Goal: Information Seeking & Learning: Find specific fact

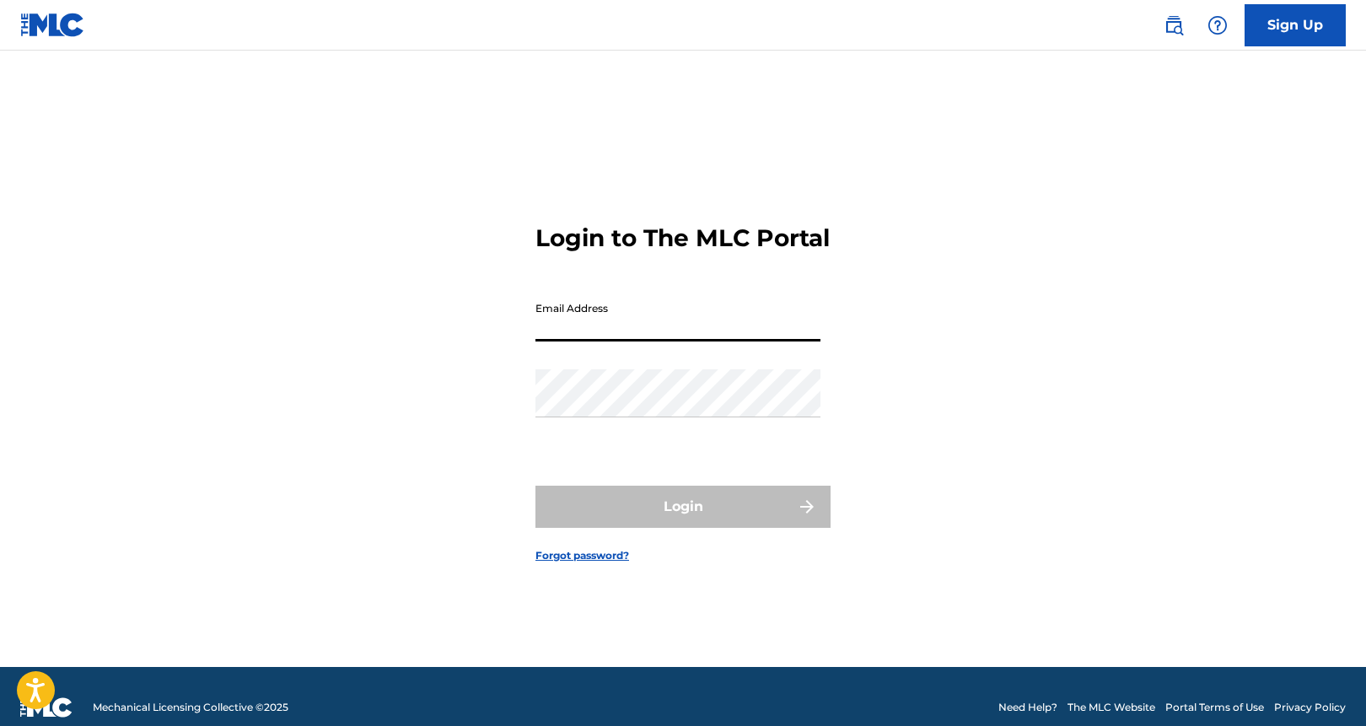
type input "[PERSON_NAME][EMAIL_ADDRESS][DOMAIN_NAME]"
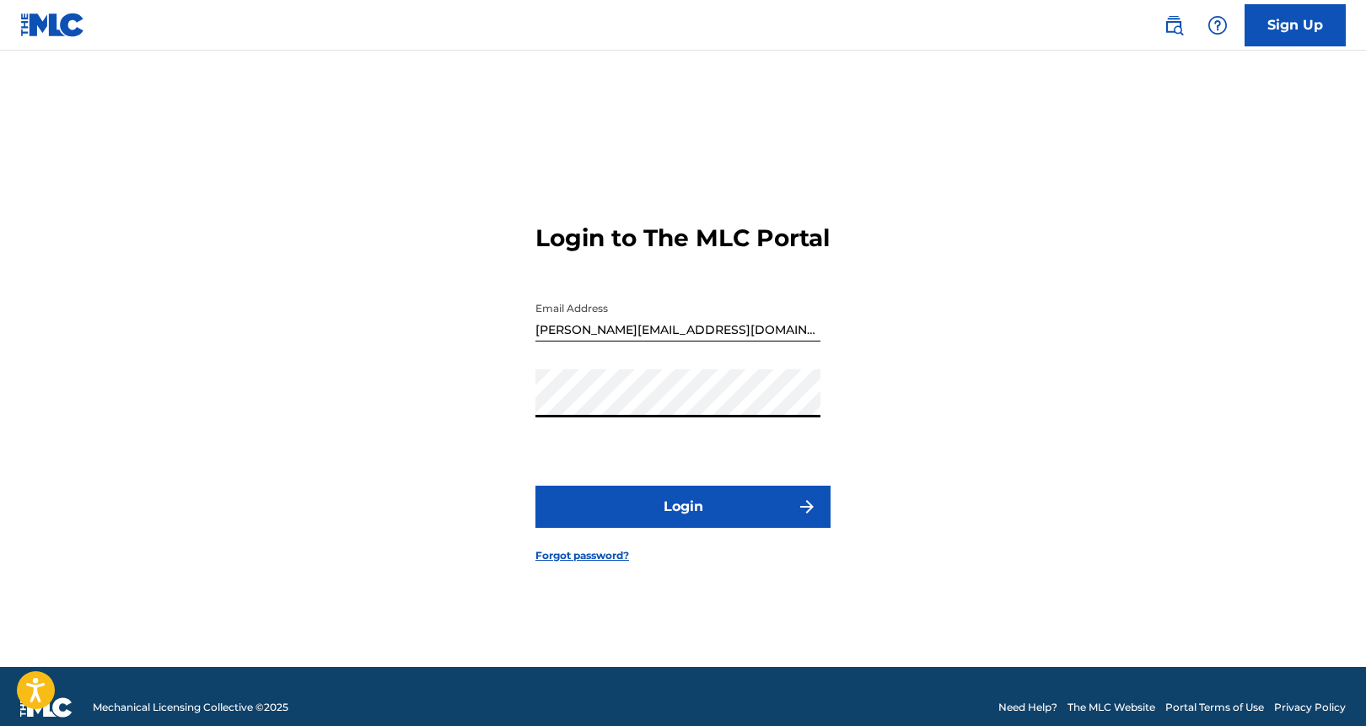
click at [686, 528] on button "Login" at bounding box center [682, 507] width 295 height 42
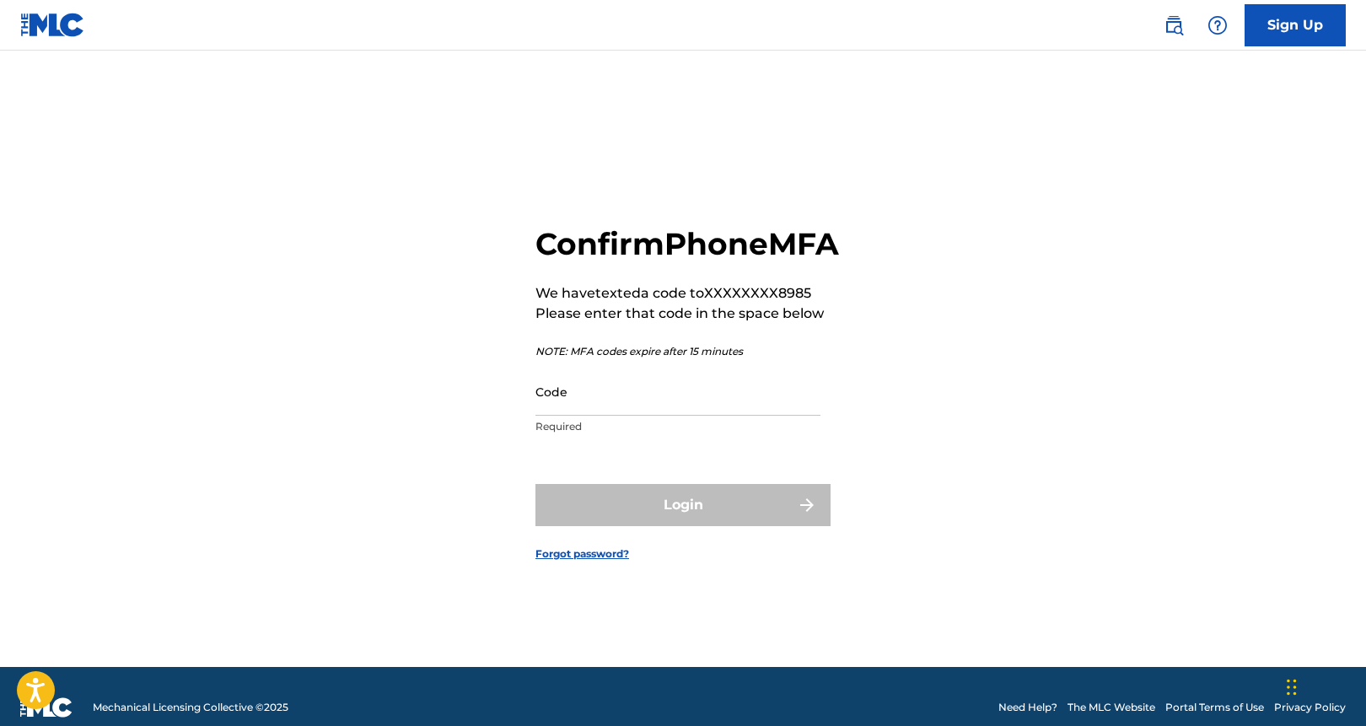
click at [615, 416] on input "Code" at bounding box center [677, 392] width 285 height 48
paste input "795450"
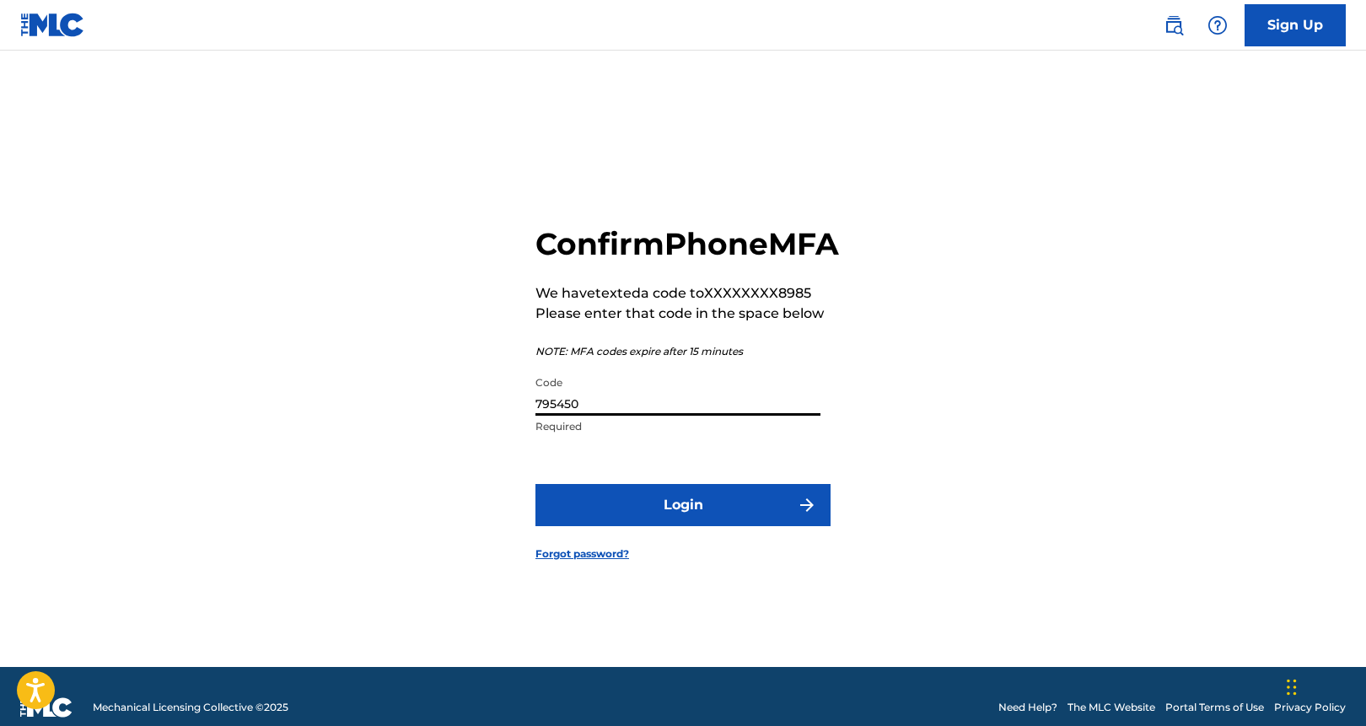
type input "795450"
click at [677, 526] on button "Login" at bounding box center [682, 505] width 295 height 42
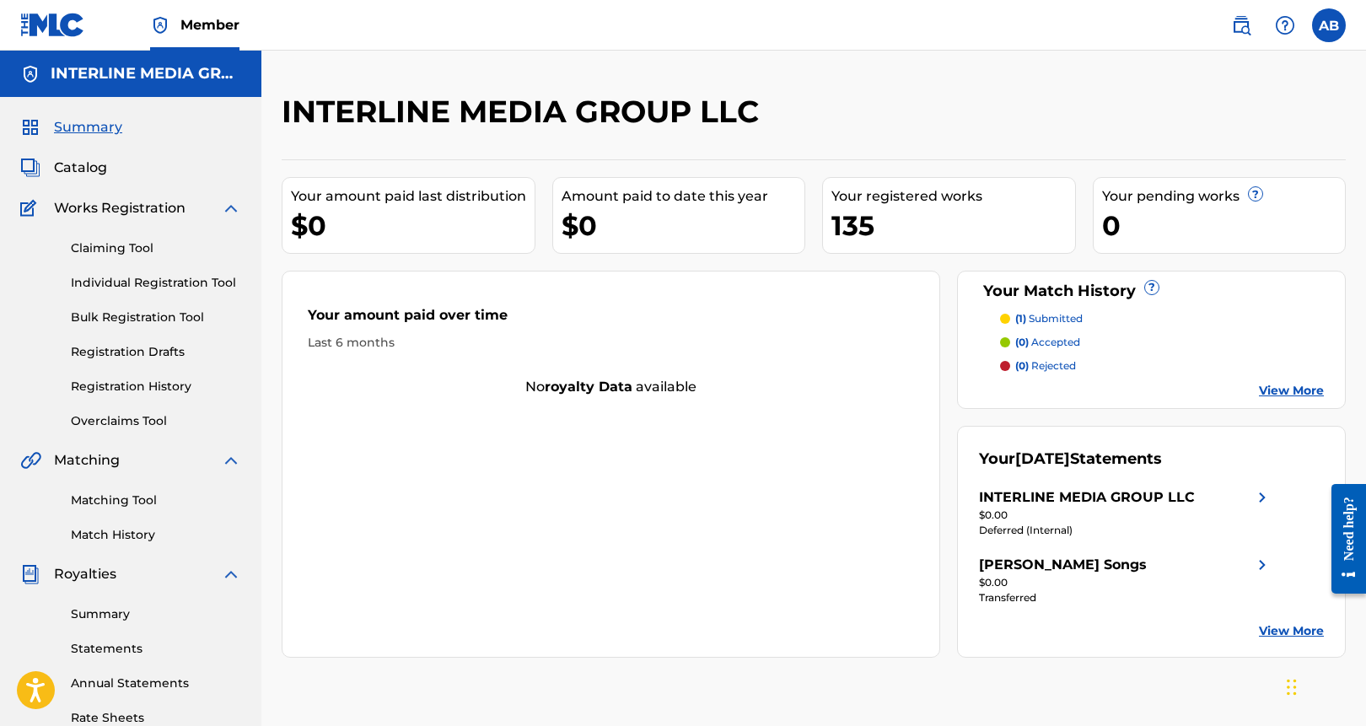
click at [80, 166] on span "Catalog" at bounding box center [80, 168] width 53 height 20
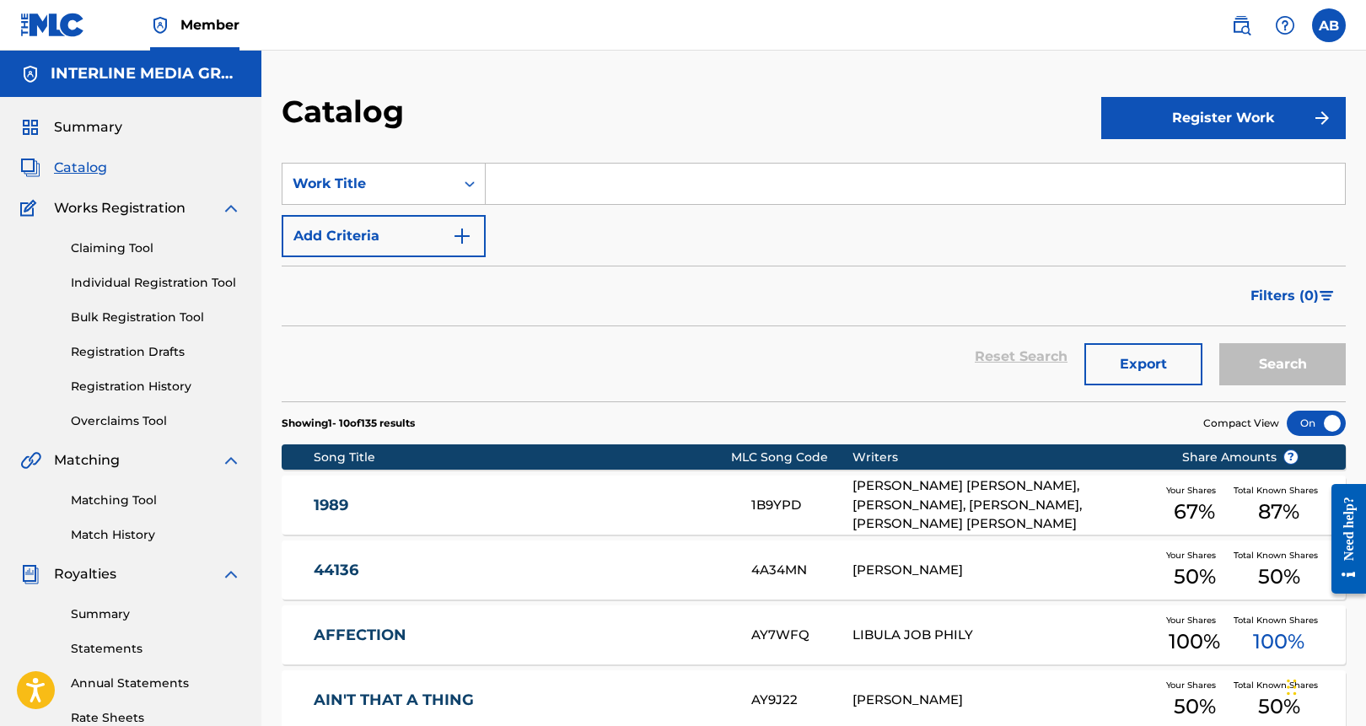
scroll to position [561, 0]
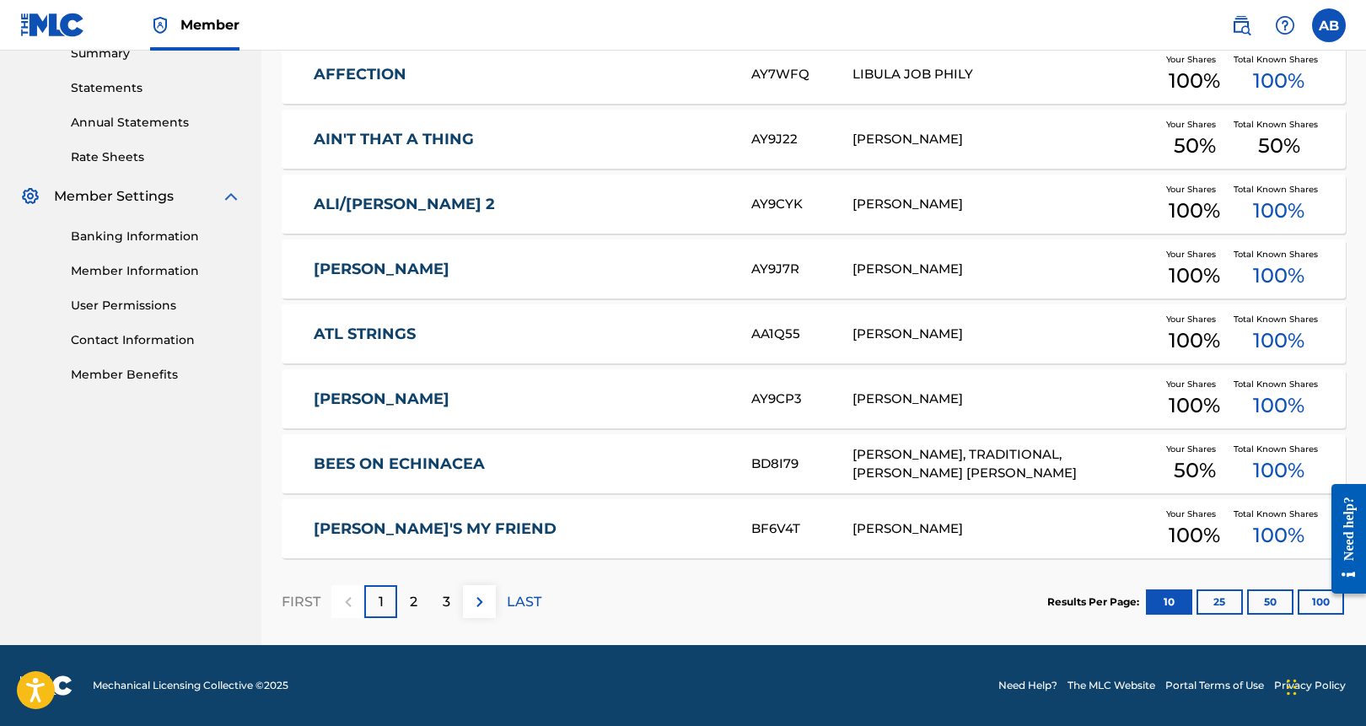
click at [142, 267] on link "Member Information" at bounding box center [156, 271] width 170 height 18
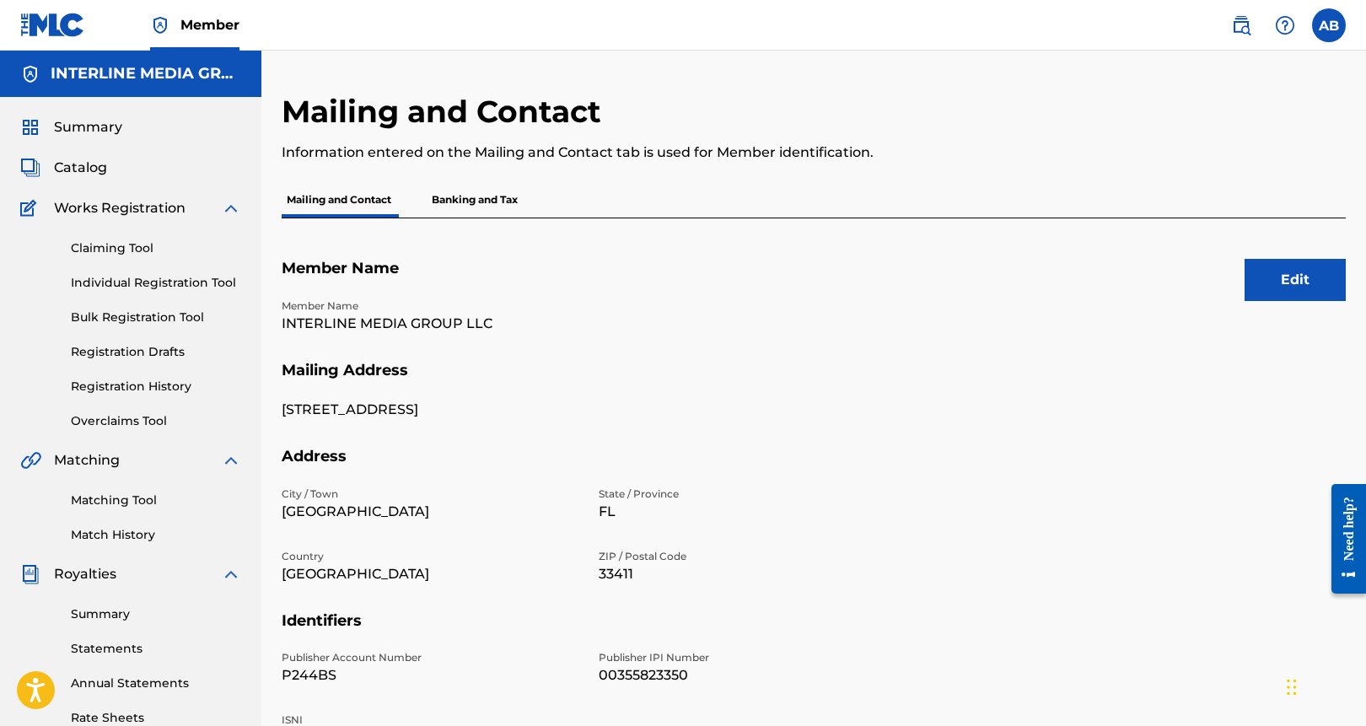
click at [90, 118] on span "Summary" at bounding box center [88, 127] width 68 height 20
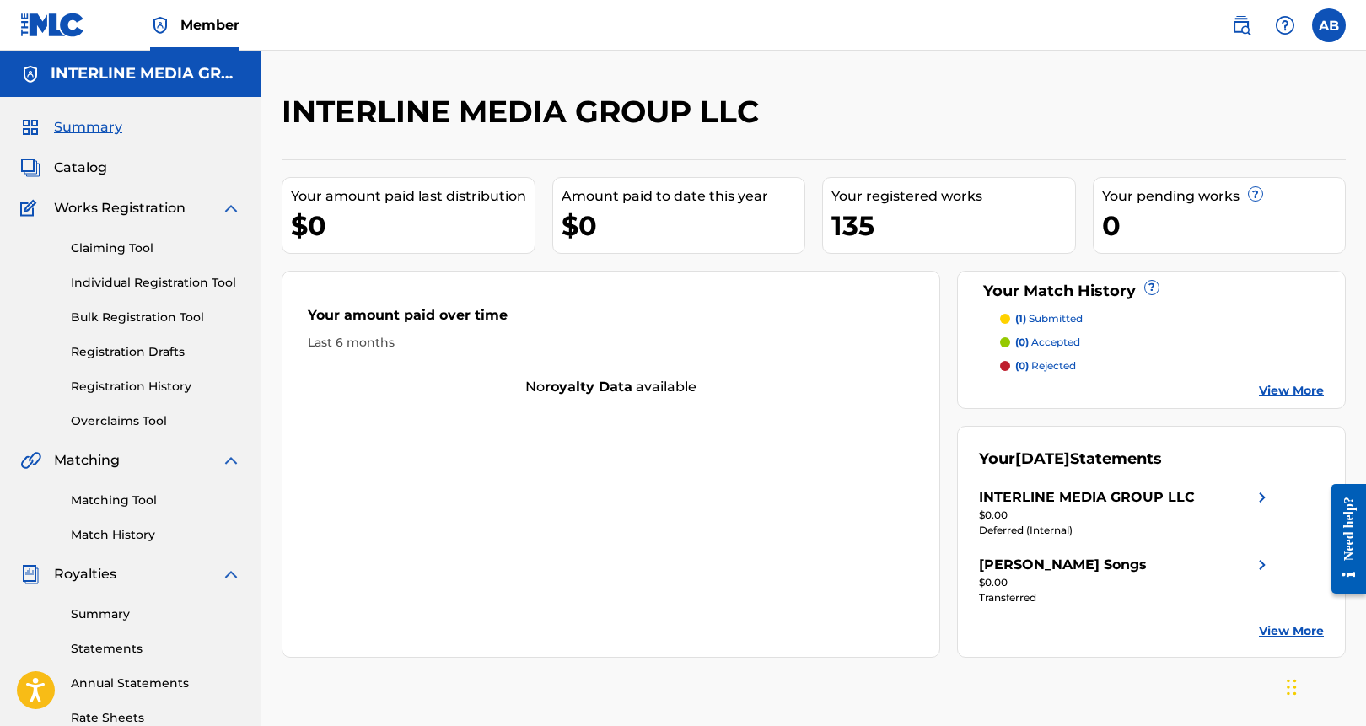
click at [86, 156] on div "Summary Catalog Works Registration Claiming Tool Individual Registration Tool B…" at bounding box center [130, 531] width 261 height 868
click at [105, 161] on span "Catalog" at bounding box center [80, 168] width 53 height 20
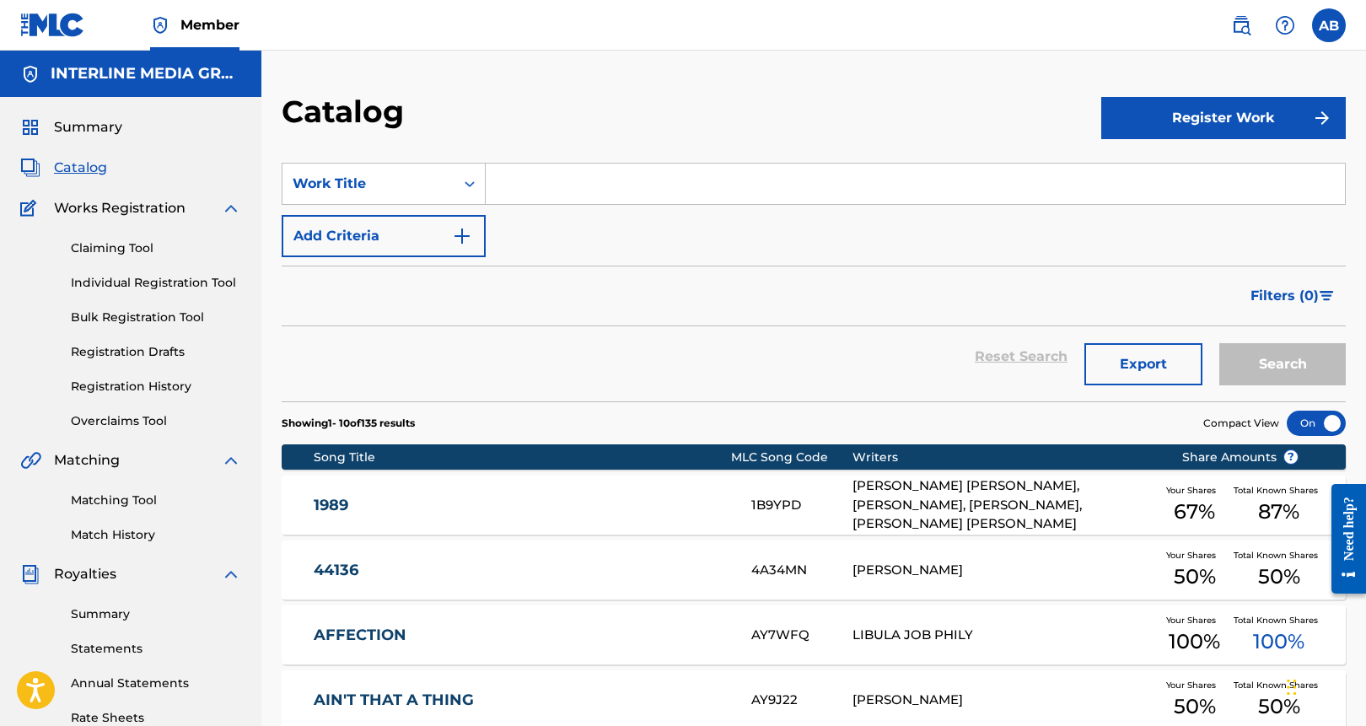
click at [1275, 115] on button "Register Work" at bounding box center [1223, 118] width 245 height 42
click at [1169, 171] on link "Individual" at bounding box center [1223, 173] width 245 height 40
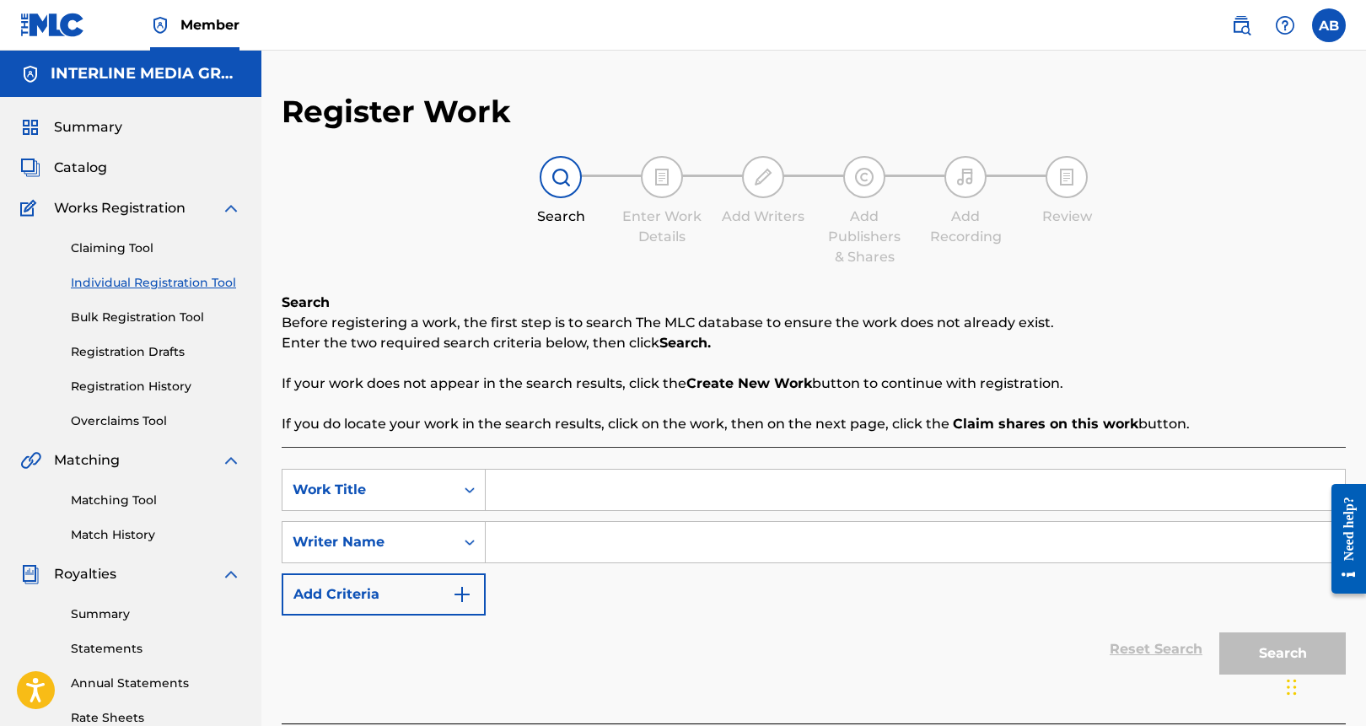
click at [65, 122] on span "Summary" at bounding box center [88, 127] width 68 height 20
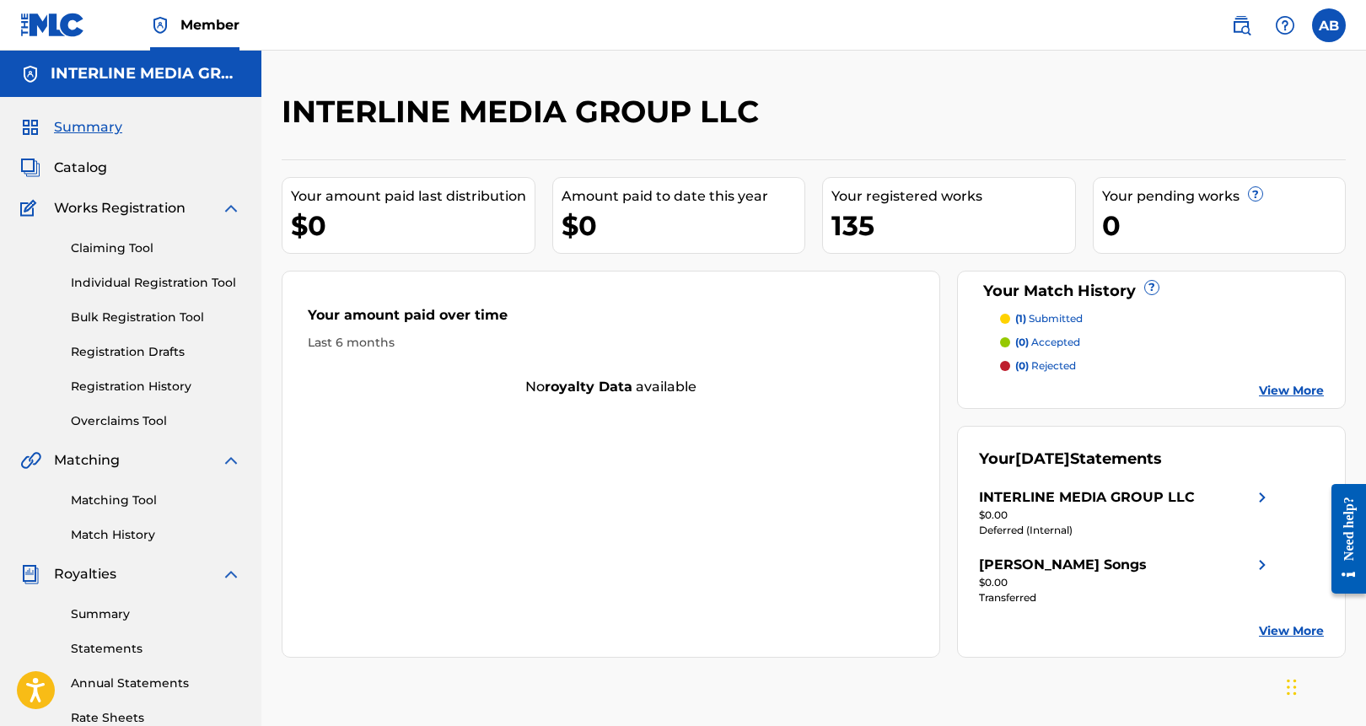
scroll to position [320, 0]
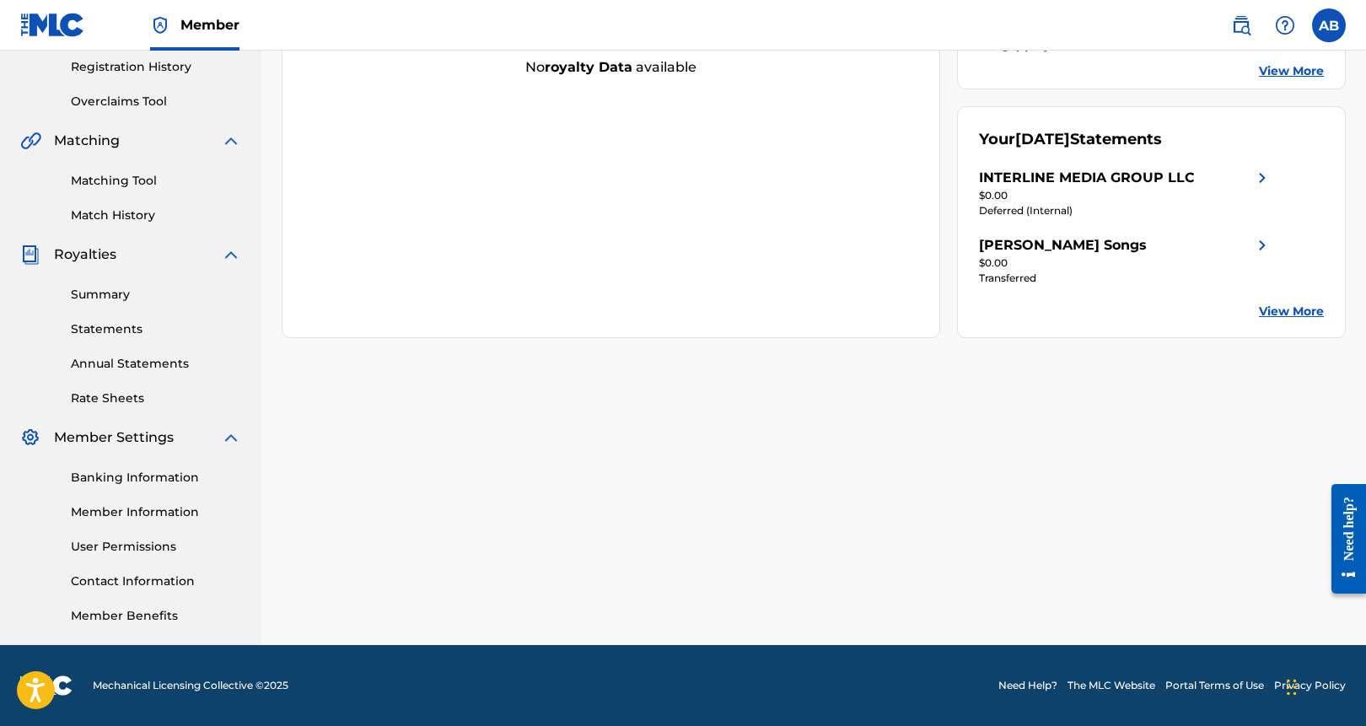
click at [154, 574] on link "Contact Information" at bounding box center [156, 582] width 170 height 18
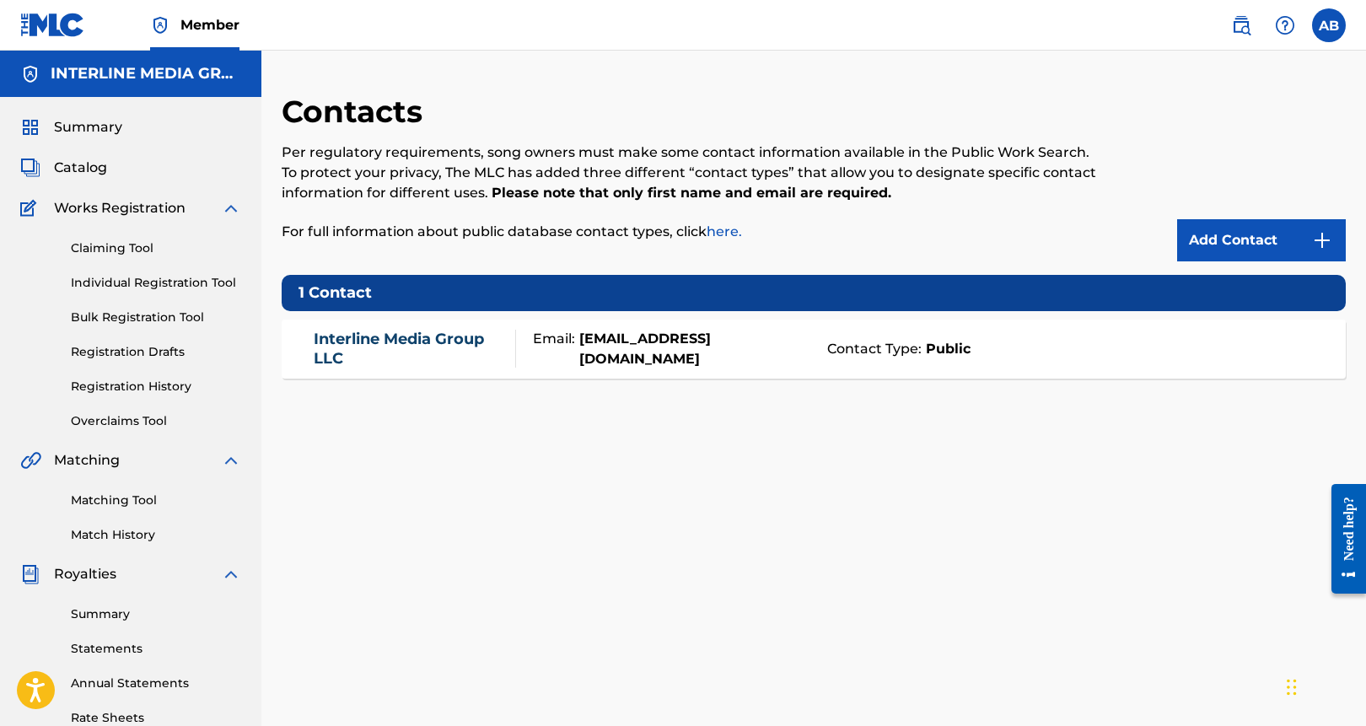
click at [166, 286] on link "Individual Registration Tool" at bounding box center [156, 283] width 170 height 18
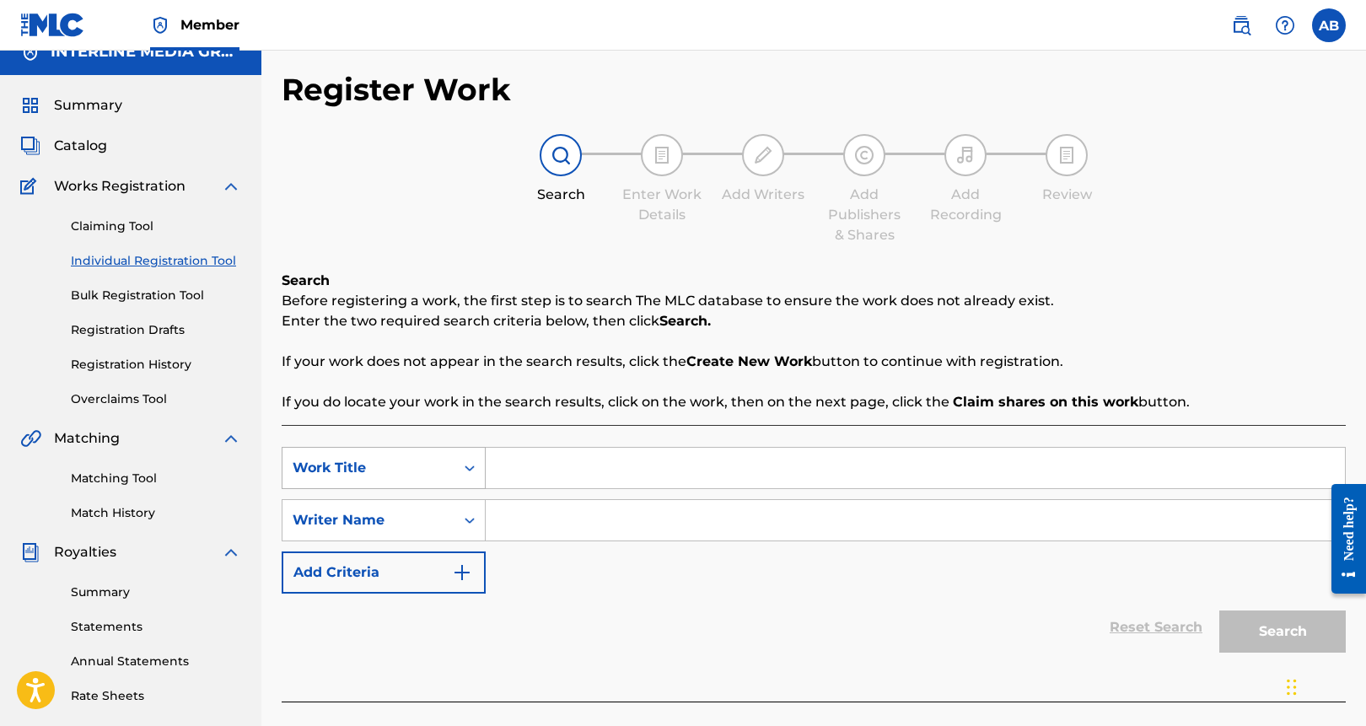
click at [470, 474] on div "Search Form" at bounding box center [469, 468] width 30 height 40
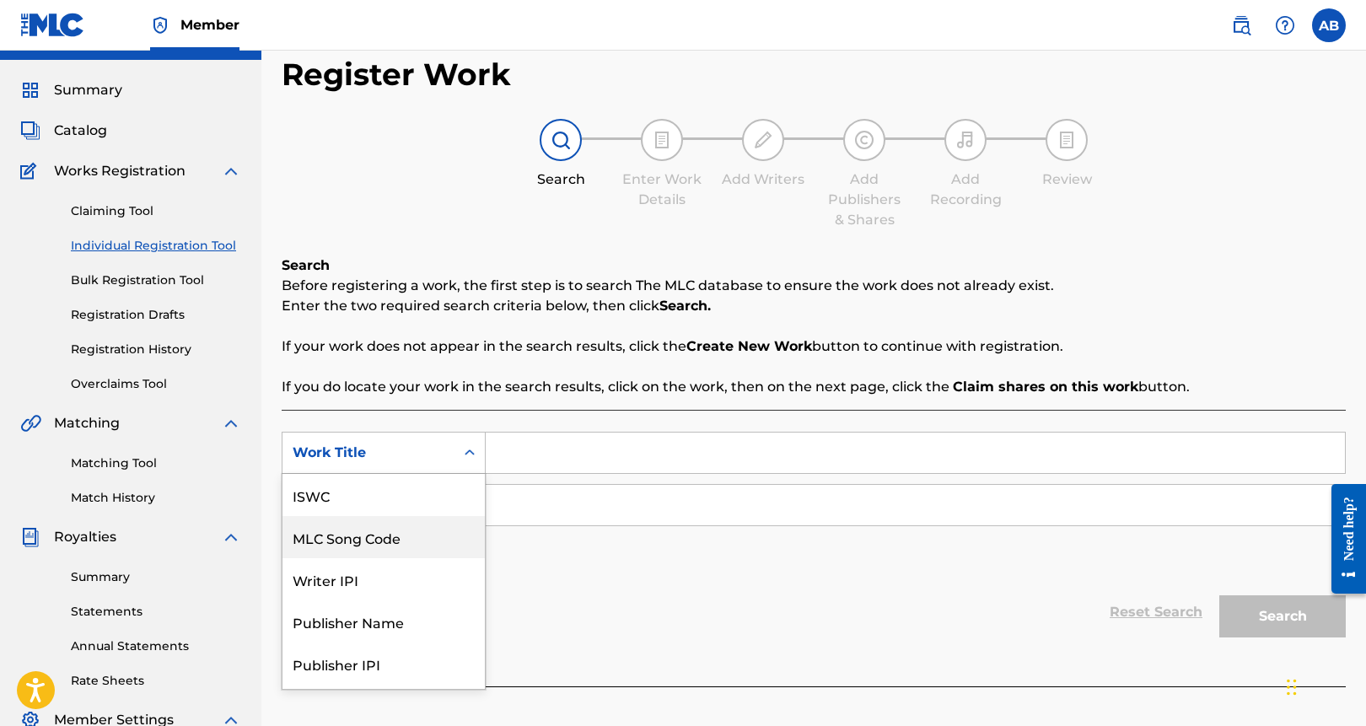
scroll to position [39, 0]
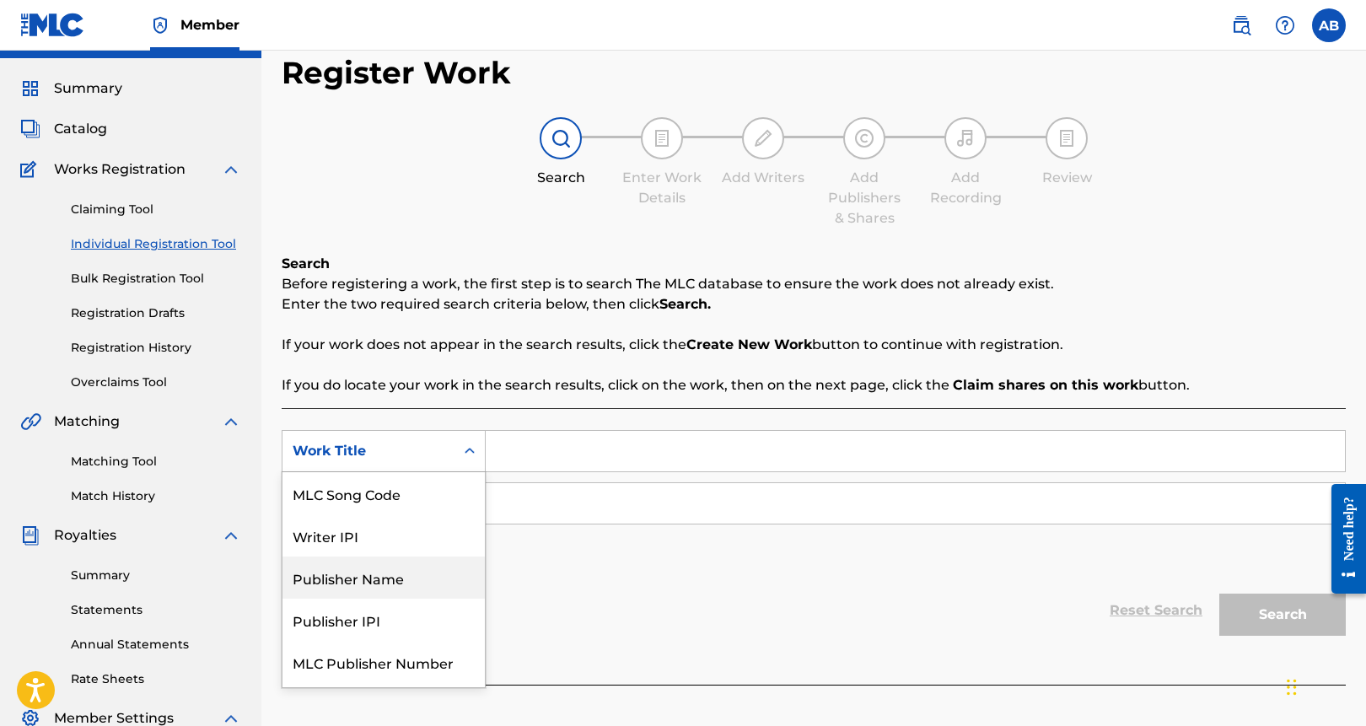
click at [427, 574] on div "Publisher Name" at bounding box center [383, 577] width 202 height 42
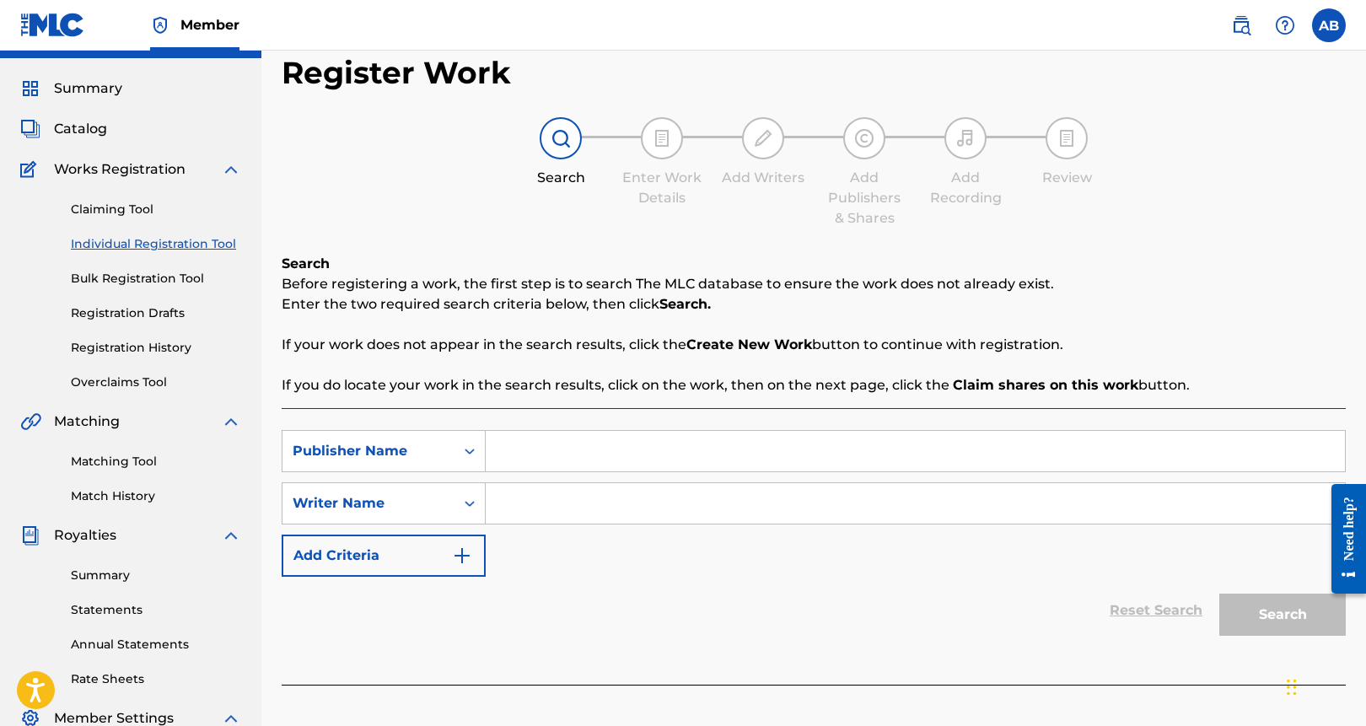
click at [622, 456] on input "Search Form" at bounding box center [915, 451] width 859 height 40
type input "interline horizon"
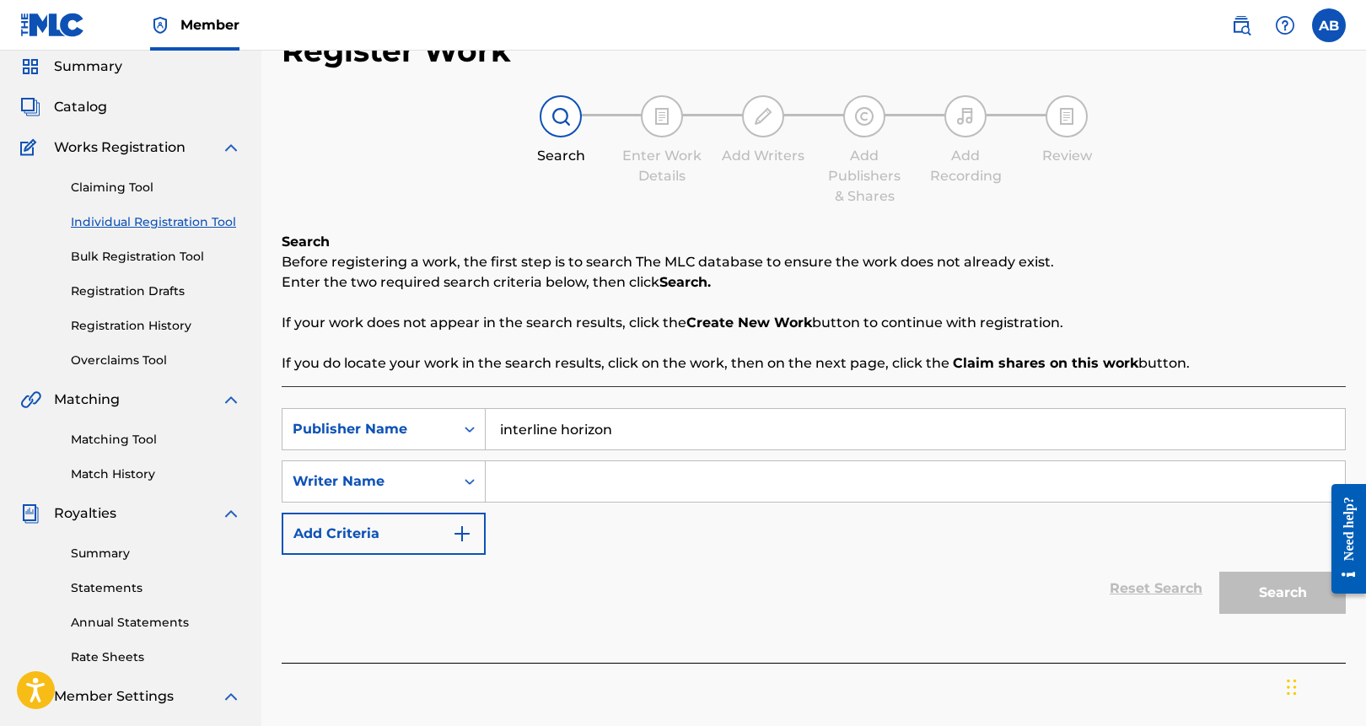
scroll to position [320, 0]
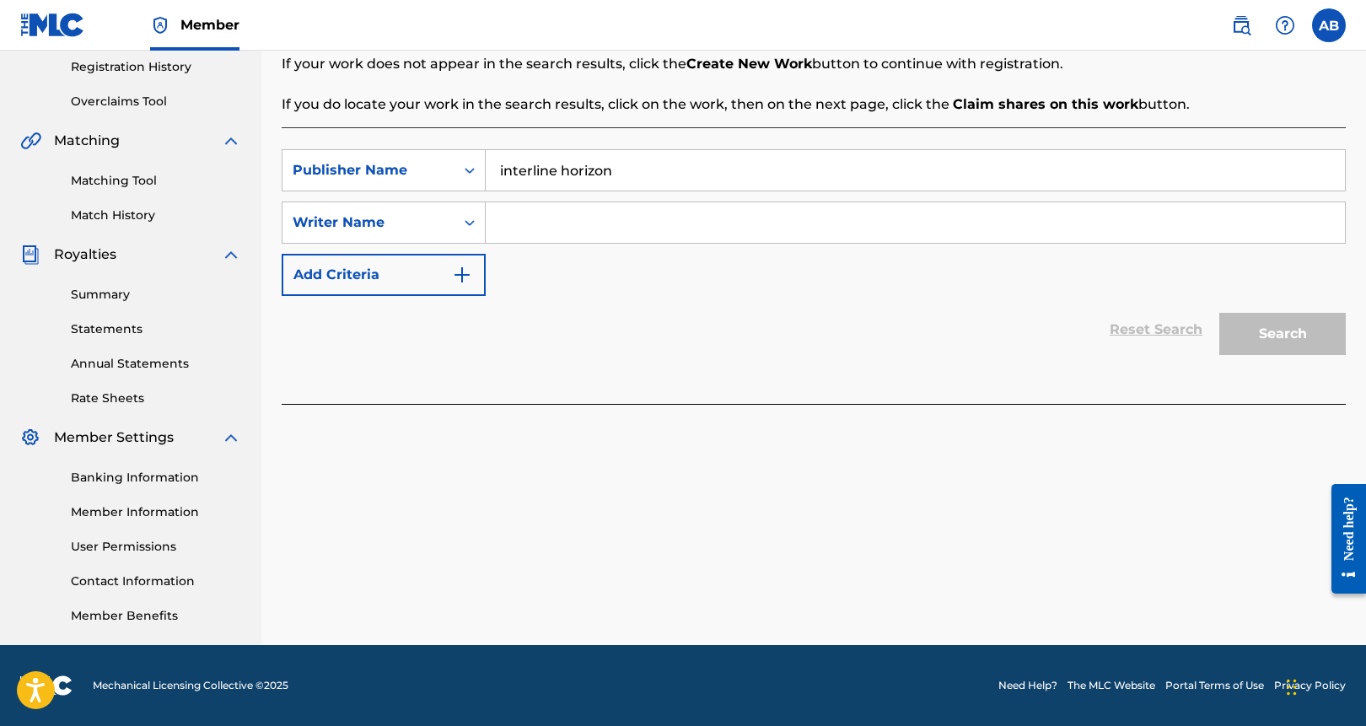
click at [712, 234] on input "Search Form" at bounding box center [915, 222] width 859 height 40
type input "a"
click at [1277, 327] on button "Search" at bounding box center [1282, 334] width 126 height 42
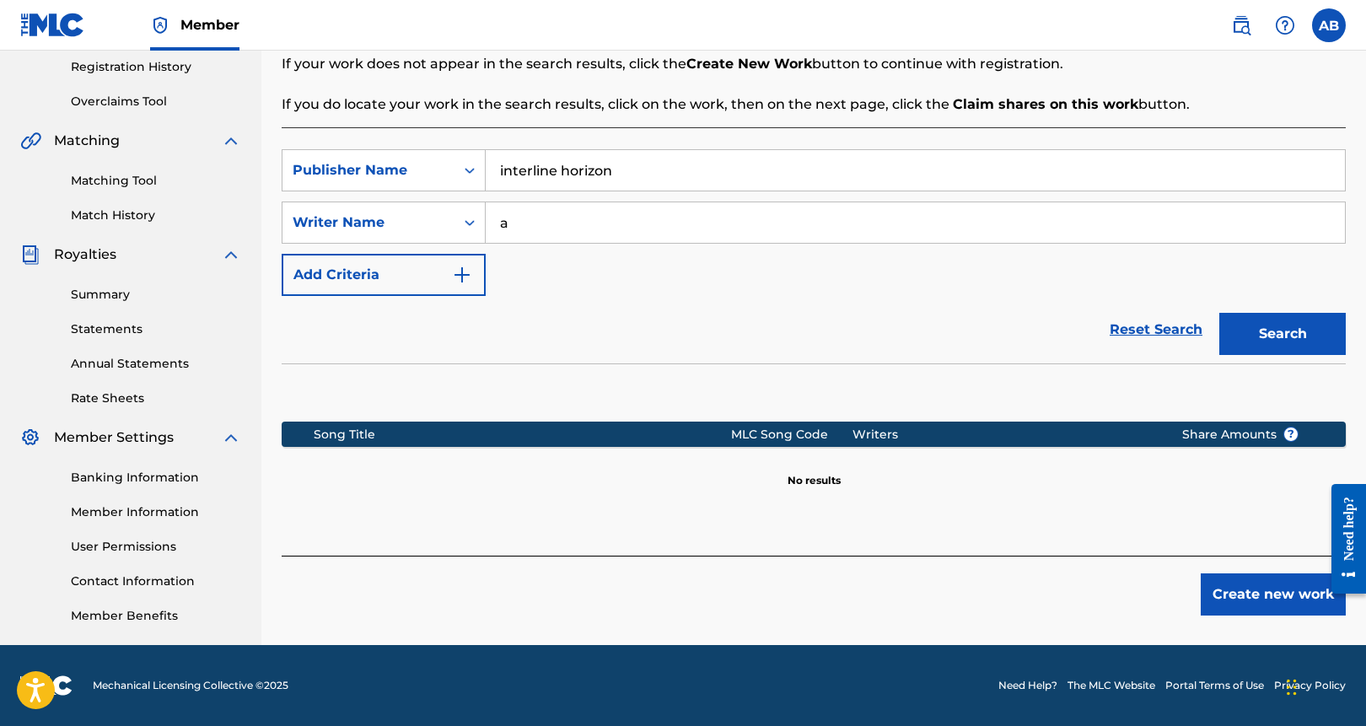
click at [581, 166] on input "interline horizon" at bounding box center [915, 170] width 859 height 40
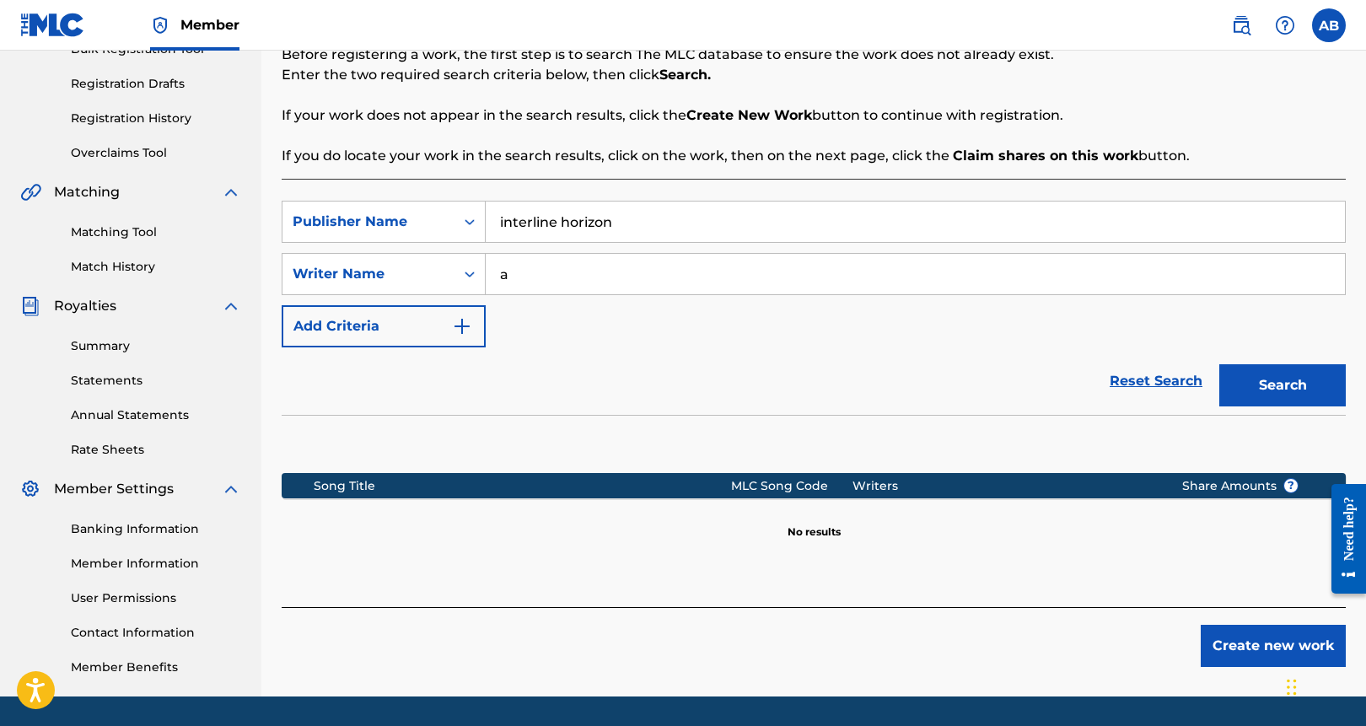
scroll to position [0, 0]
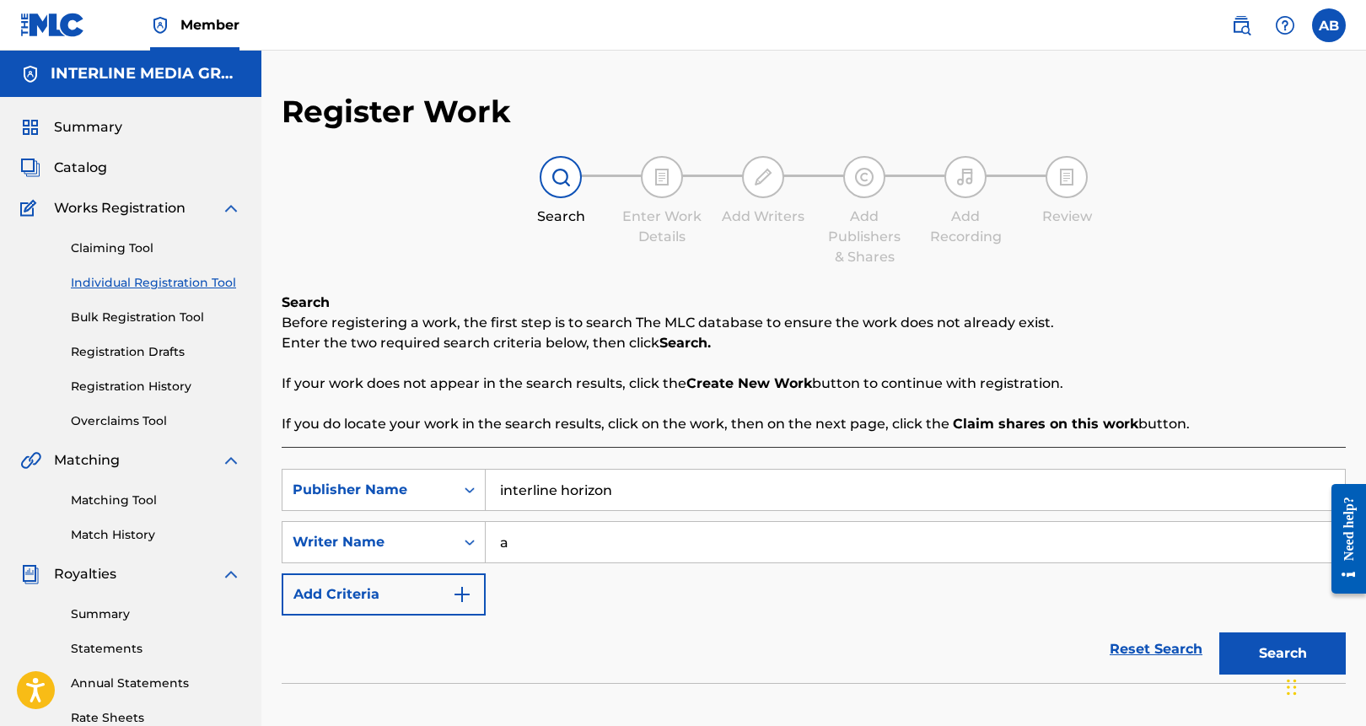
click at [1257, 11] on span at bounding box center [1263, 25] width 78 height 34
click at [1234, 30] on img at bounding box center [1241, 25] width 20 height 20
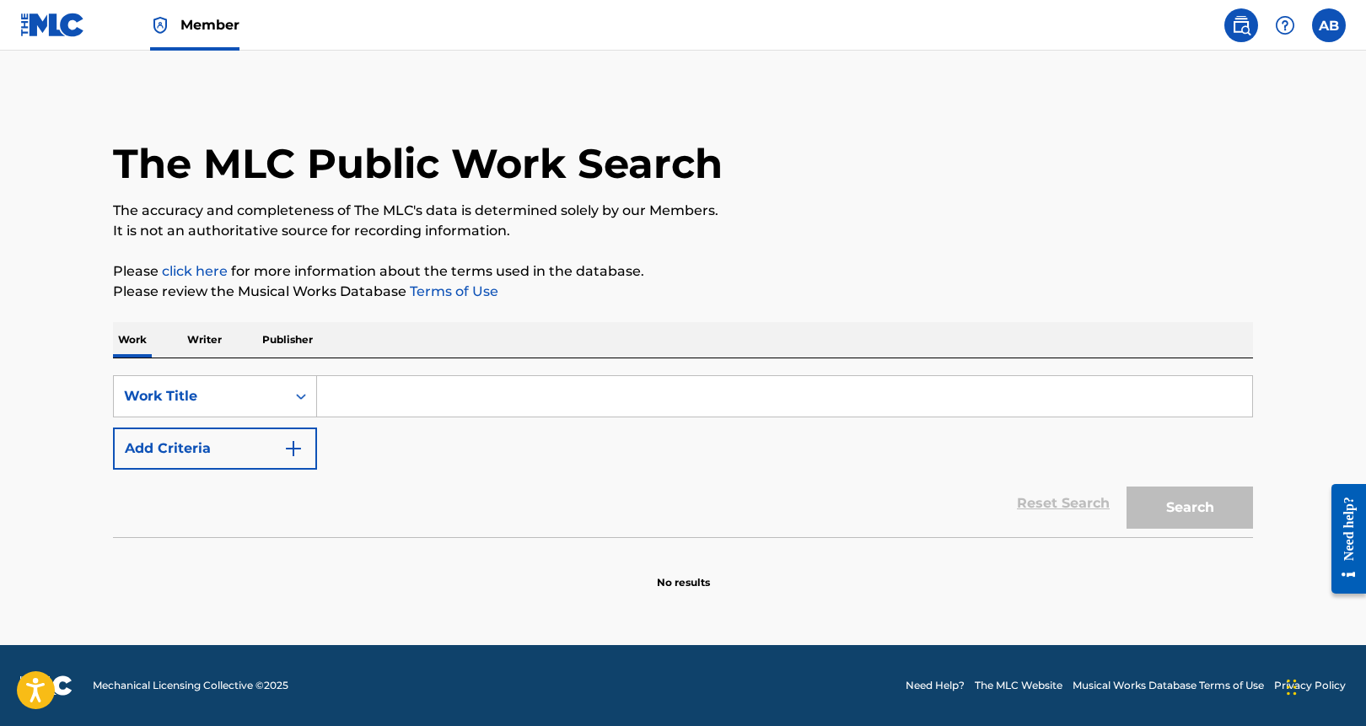
click at [283, 344] on p "Publisher" at bounding box center [287, 339] width 61 height 35
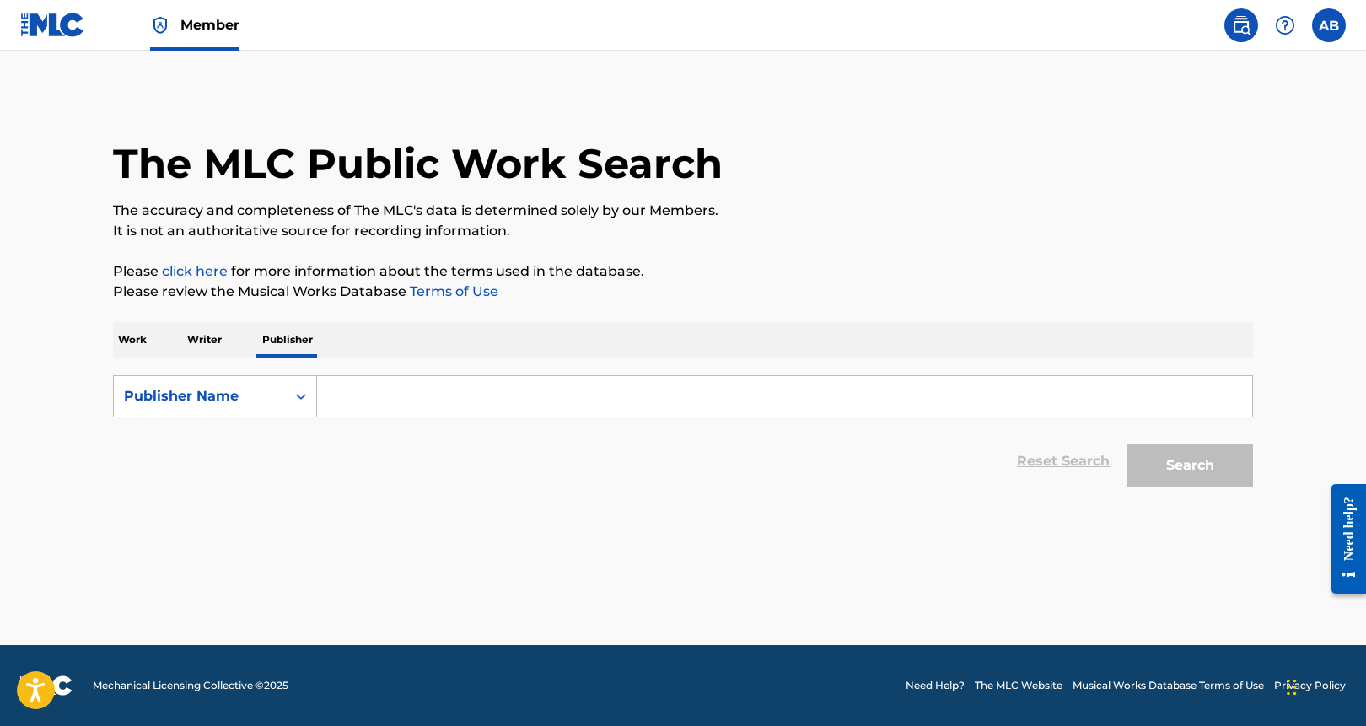
click at [386, 401] on input "Search Form" at bounding box center [784, 396] width 935 height 40
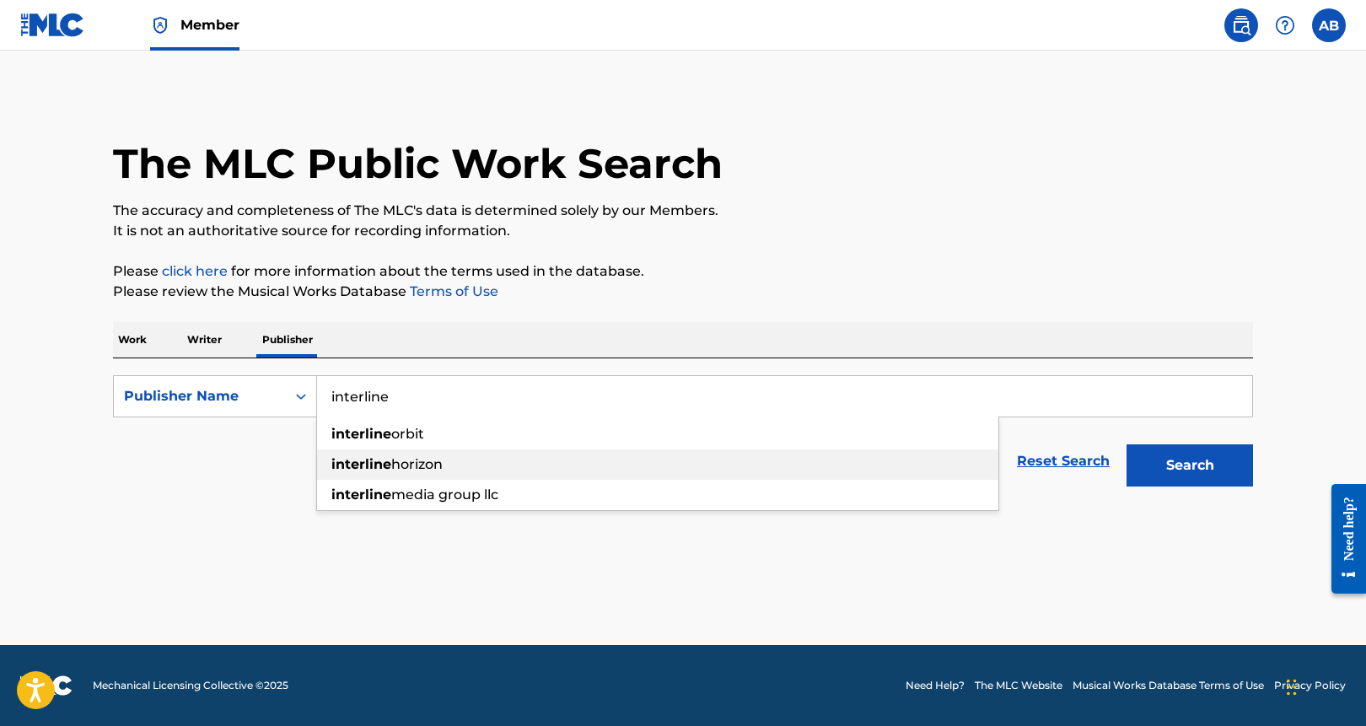
click at [388, 460] on strong "interline" at bounding box center [361, 464] width 60 height 16
type input "interline horizon"
click at [1147, 456] on button "Search" at bounding box center [1189, 465] width 126 height 42
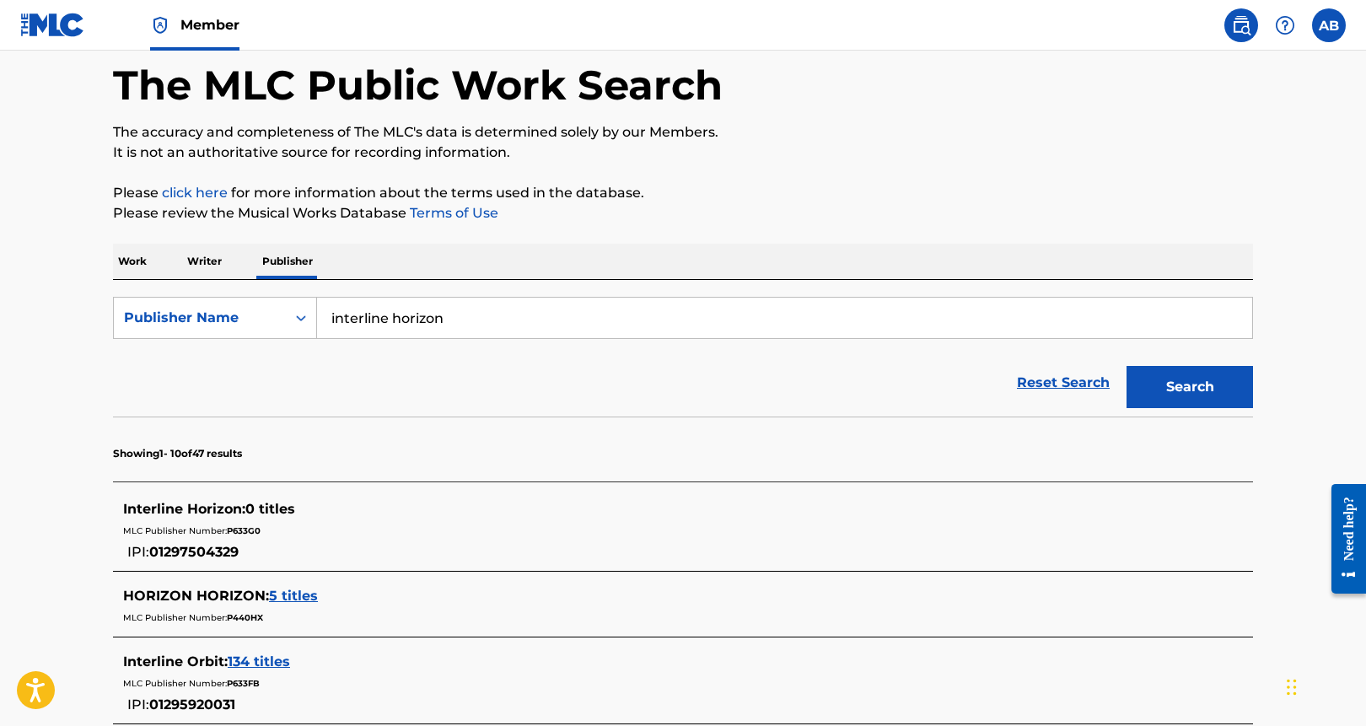
scroll to position [437, 0]
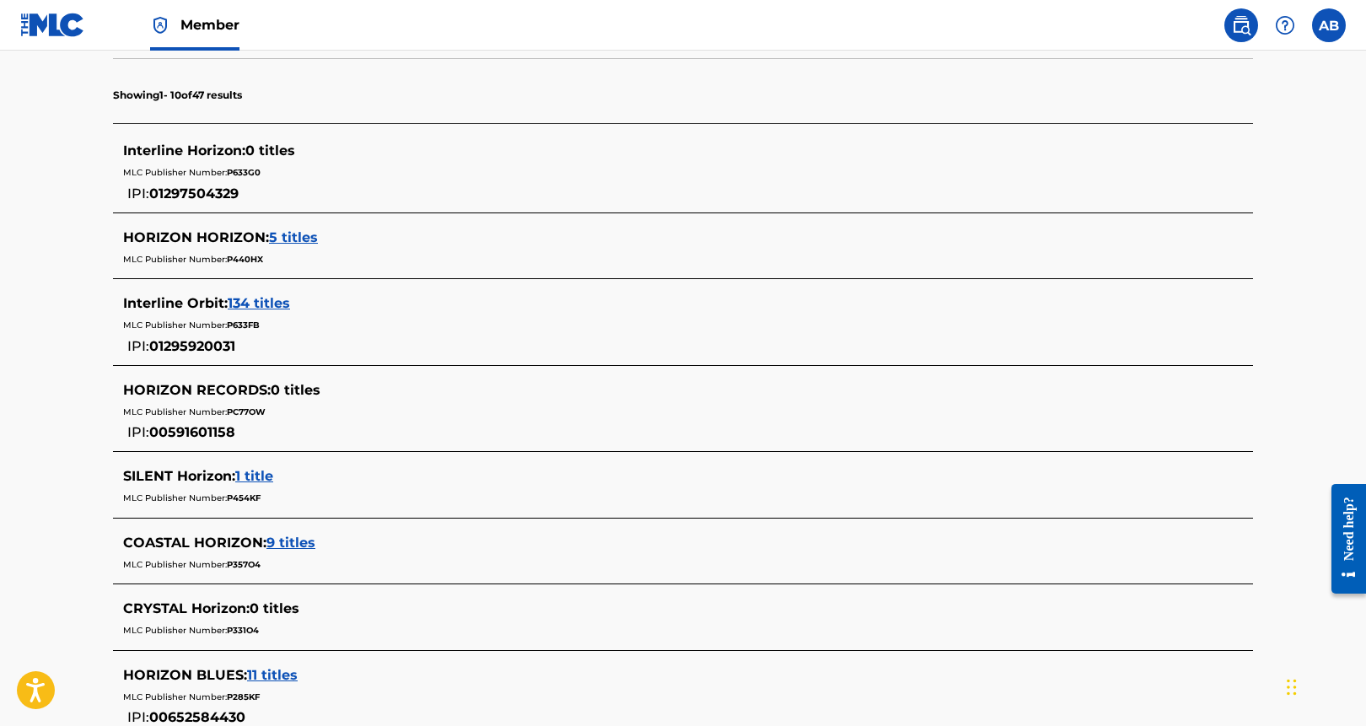
click at [217, 193] on span "01297504329" at bounding box center [193, 193] width 89 height 16
copy span "01297504329"
click at [437, 202] on div "Interline Horizon : 0 titles MLC Publisher Number: P633G0 IPI: 01297504329" at bounding box center [661, 172] width 1076 height 63
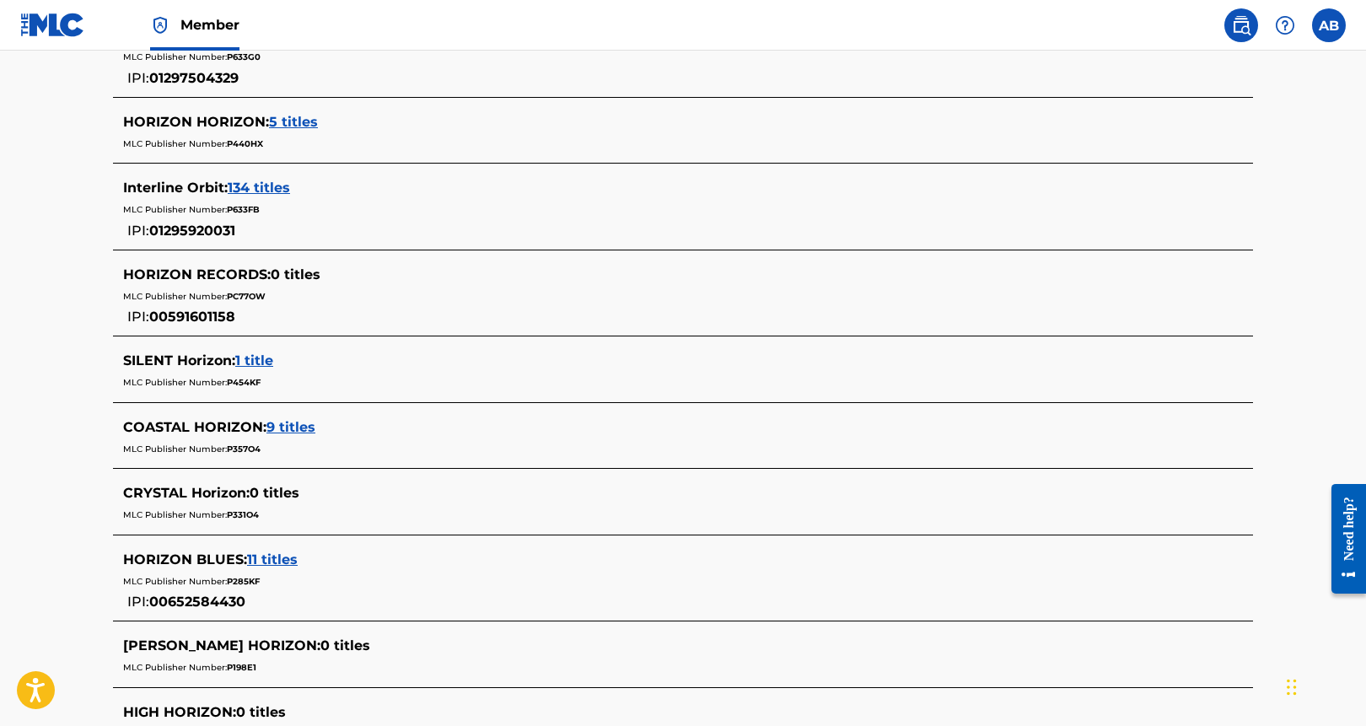
scroll to position [653, 0]
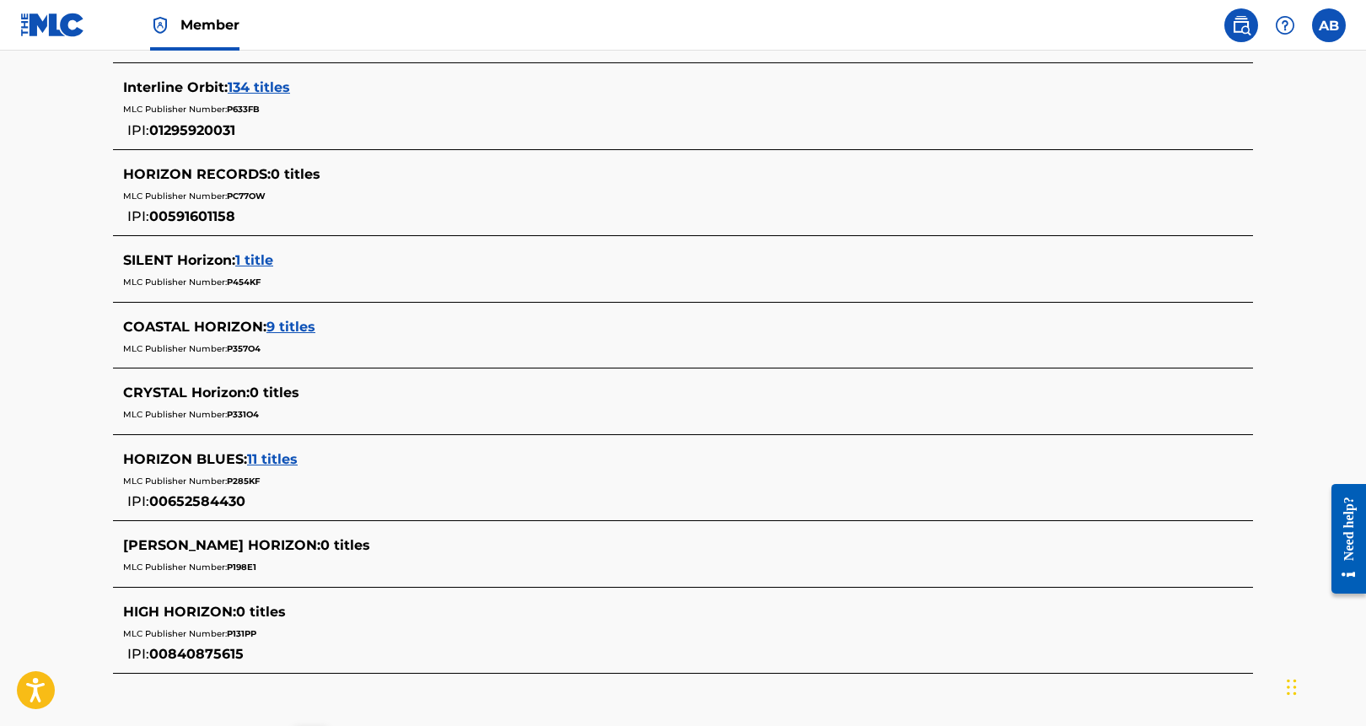
click at [216, 138] on div "IPI: 01295920031" at bounding box center [173, 129] width 101 height 23
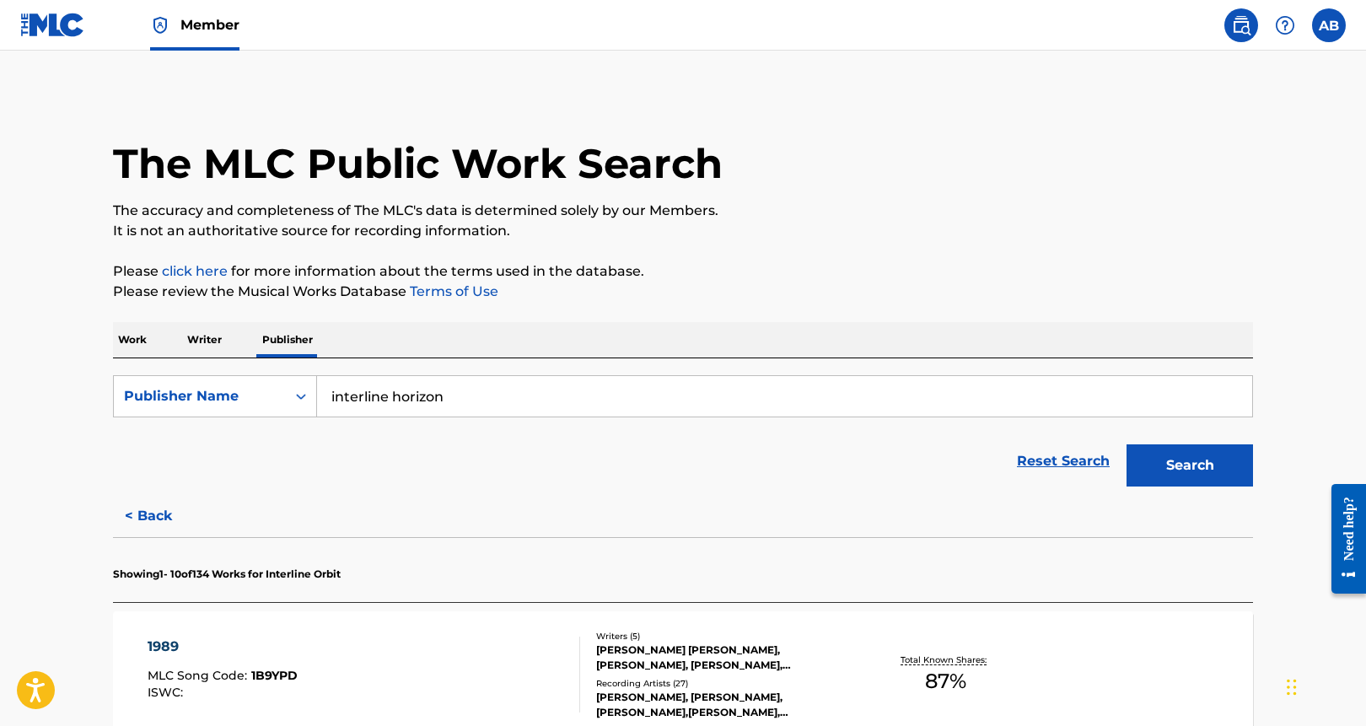
click at [1158, 465] on button "Search" at bounding box center [1189, 465] width 126 height 42
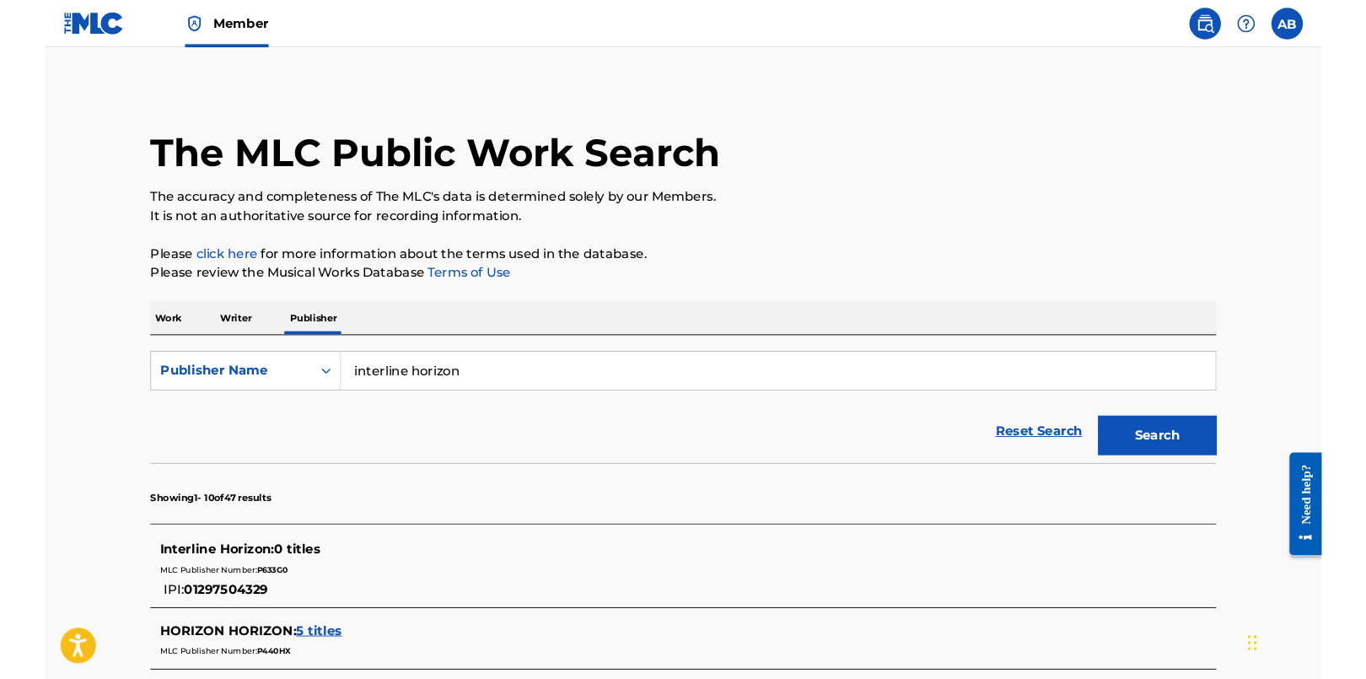
scroll to position [343, 0]
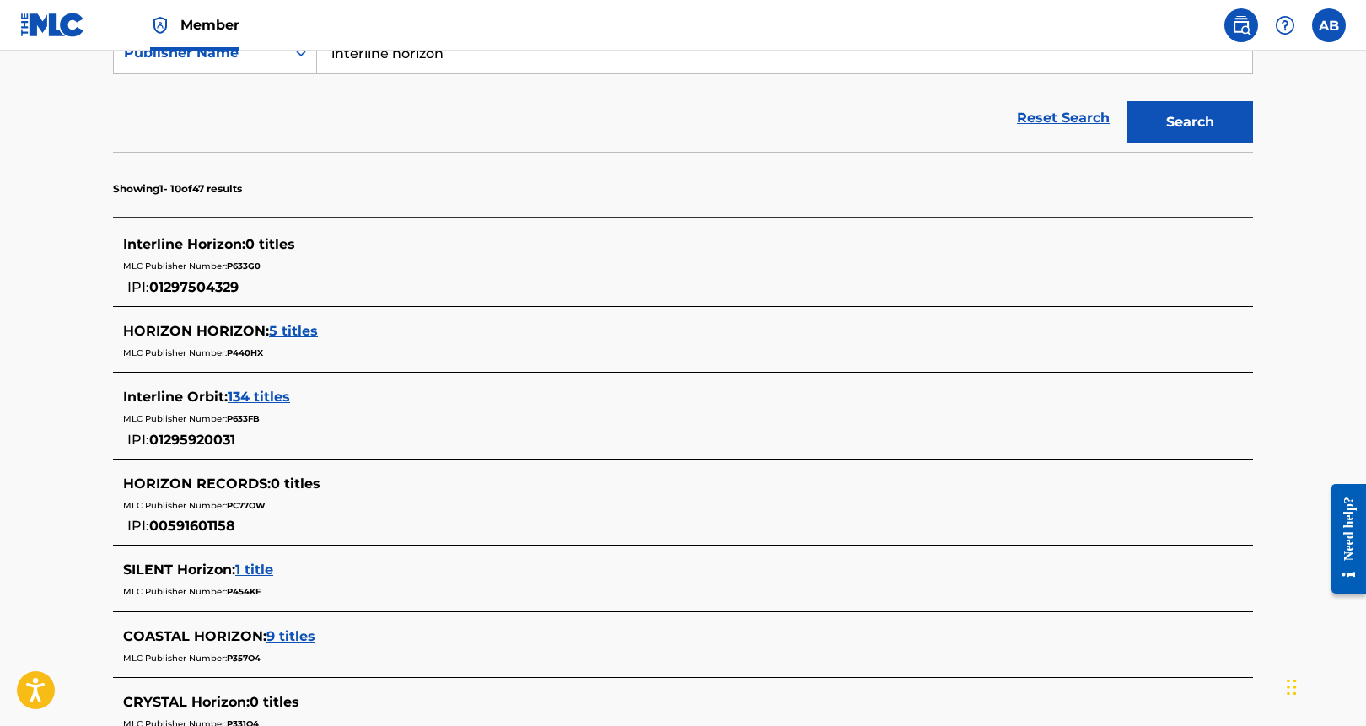
click at [209, 288] on span "01297504329" at bounding box center [193, 287] width 89 height 16
copy span "01297504329"
click at [437, 105] on div "Reset Search Search" at bounding box center [683, 117] width 1140 height 67
click at [230, 264] on span "P633G0" at bounding box center [244, 266] width 34 height 11
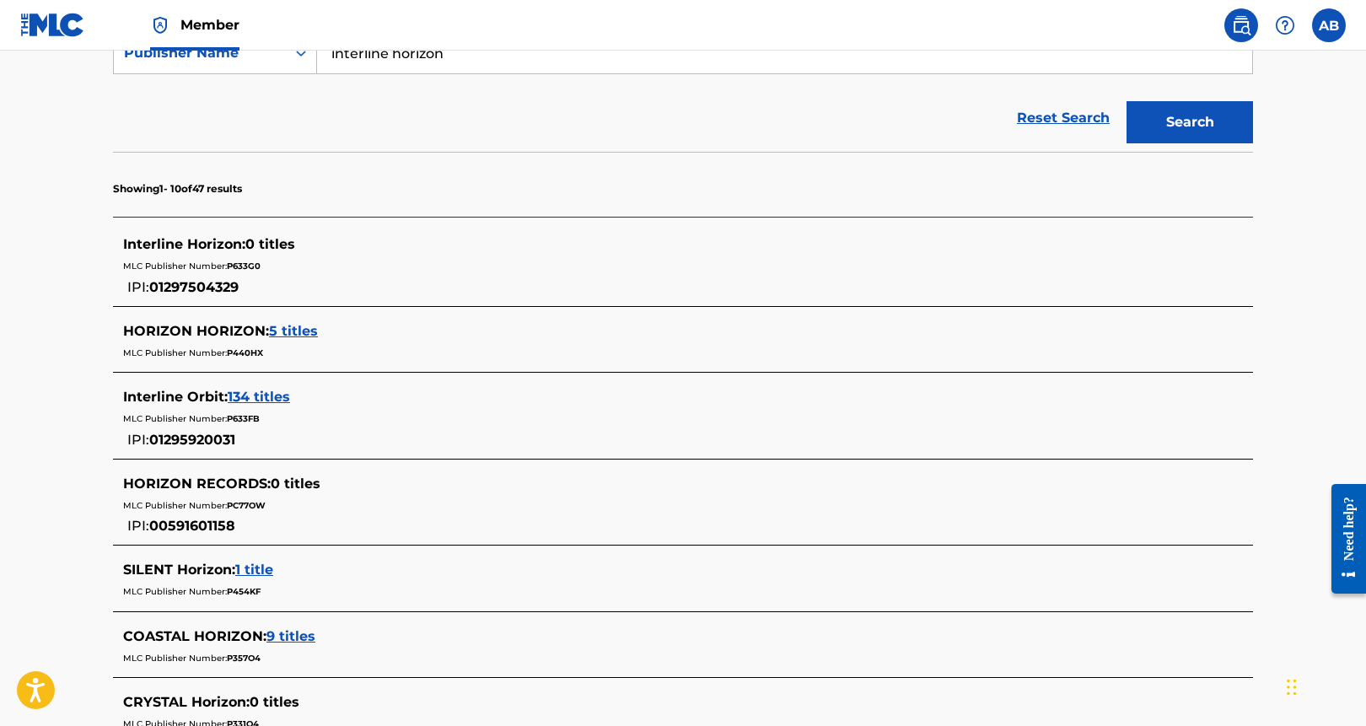
click at [230, 264] on span "P633G0" at bounding box center [244, 266] width 34 height 11
copy div "MLC Publisher Number: P633G0"
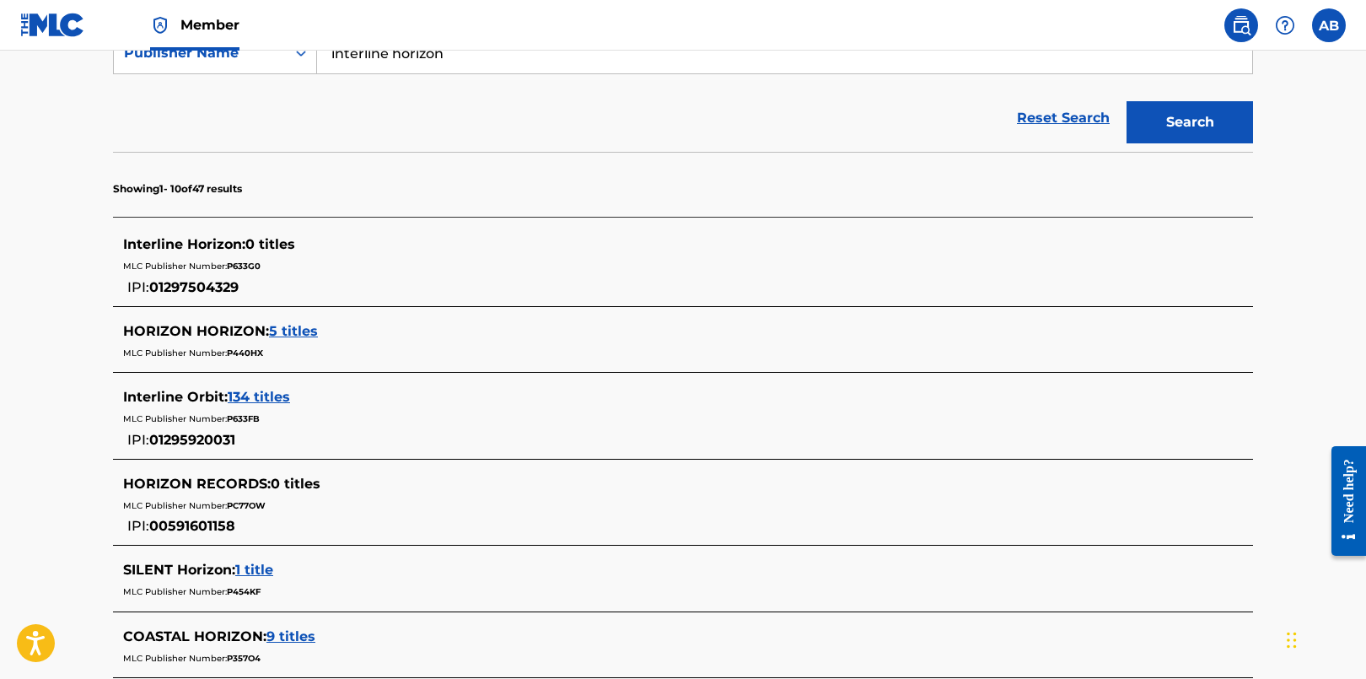
click at [54, 255] on main "The MLC Public Work Search The accuracy and completeness of The MLC's data is d…" at bounding box center [683, 406] width 1366 height 1398
click at [1036, 203] on section "Showing 1 - 10 of 47 results" at bounding box center [683, 184] width 1140 height 65
click at [742, 133] on div "Reset Search Search" at bounding box center [683, 117] width 1140 height 67
click at [67, 171] on main "The MLC Public Work Search The accuracy and completeness of The MLC's data is d…" at bounding box center [683, 406] width 1366 height 1398
drag, startPoint x: 110, startPoint y: 190, endPoint x: 278, endPoint y: 196, distance: 168.7
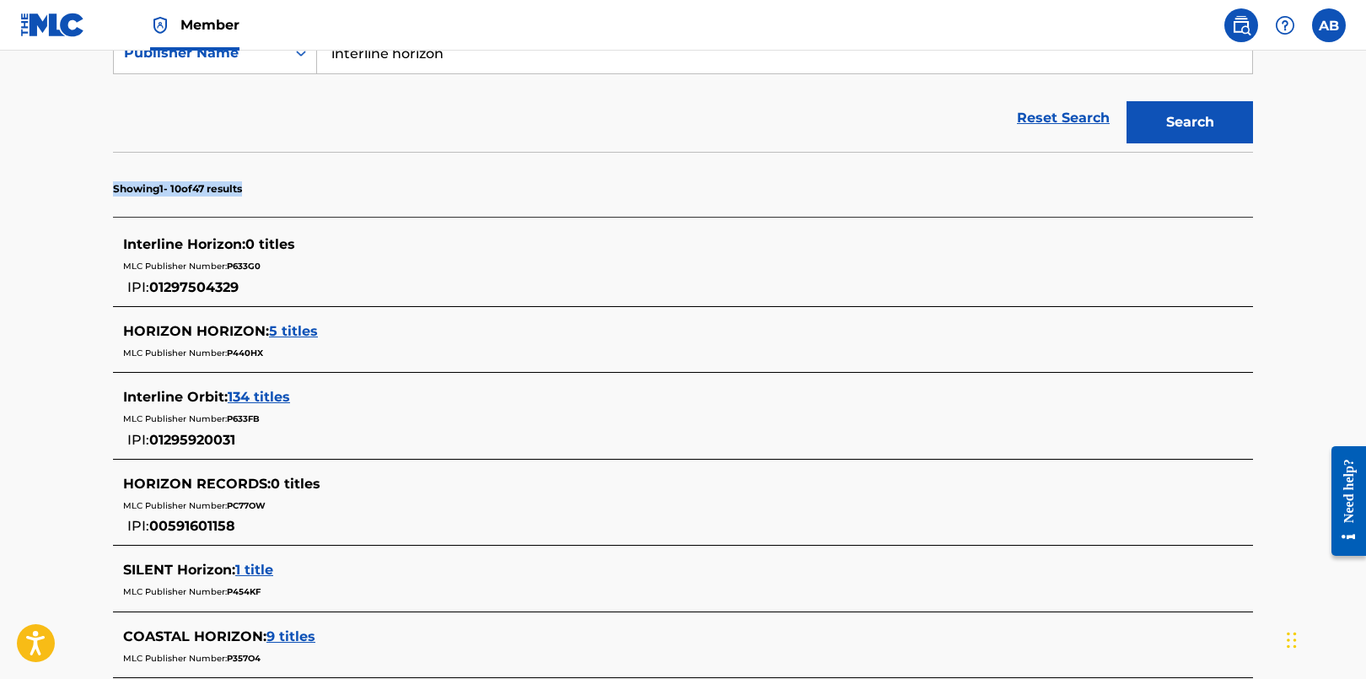
click at [278, 196] on div "The MLC Public Work Search The accuracy and completeness of The MLC's data is d…" at bounding box center [683, 423] width 1180 height 1347
click at [278, 197] on section "Showing 1 - 10 of 47 results" at bounding box center [683, 184] width 1140 height 65
drag, startPoint x: 253, startPoint y: 192, endPoint x: 108, endPoint y: 186, distance: 145.1
click at [108, 186] on div "The MLC Public Work Search The accuracy and completeness of The MLC's data is d…" at bounding box center [683, 423] width 1180 height 1347
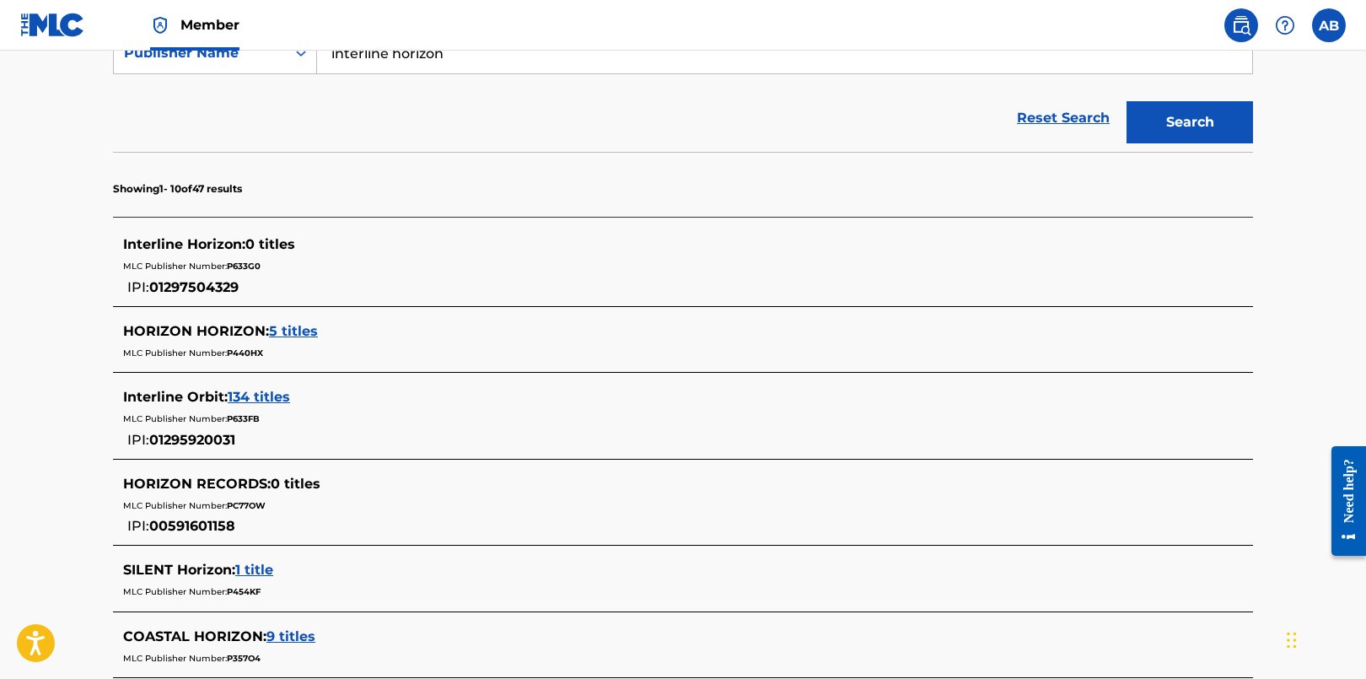
click at [375, 175] on section "Showing 1 - 10 of 47 results" at bounding box center [683, 184] width 1140 height 65
click at [212, 185] on p "Showing 1 - 10 of 47 results" at bounding box center [177, 188] width 129 height 15
click at [230, 185] on p "Showing 1 - 10 of 47 results" at bounding box center [177, 188] width 129 height 15
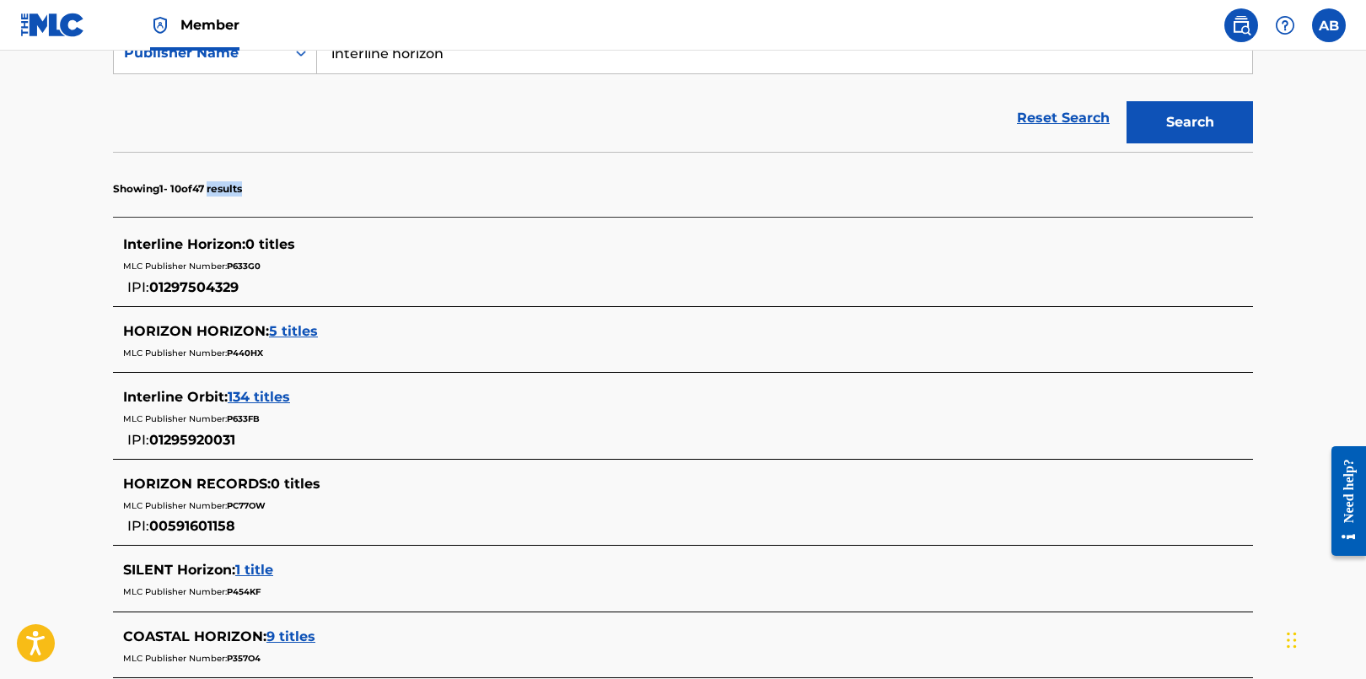
click at [273, 191] on section "Showing 1 - 10 of 47 results" at bounding box center [683, 184] width 1140 height 65
click at [242, 194] on p "Showing 1 - 10 of 47 results" at bounding box center [177, 188] width 129 height 15
click at [320, 200] on section "Showing 1 - 10 of 47 results" at bounding box center [683, 184] width 1140 height 65
click at [280, 183] on section "Showing 1 - 10 of 47 results" at bounding box center [683, 184] width 1140 height 65
click at [378, 149] on div "Reset Search Search" at bounding box center [683, 117] width 1140 height 67
